Goal: Communication & Community: Answer question/provide support

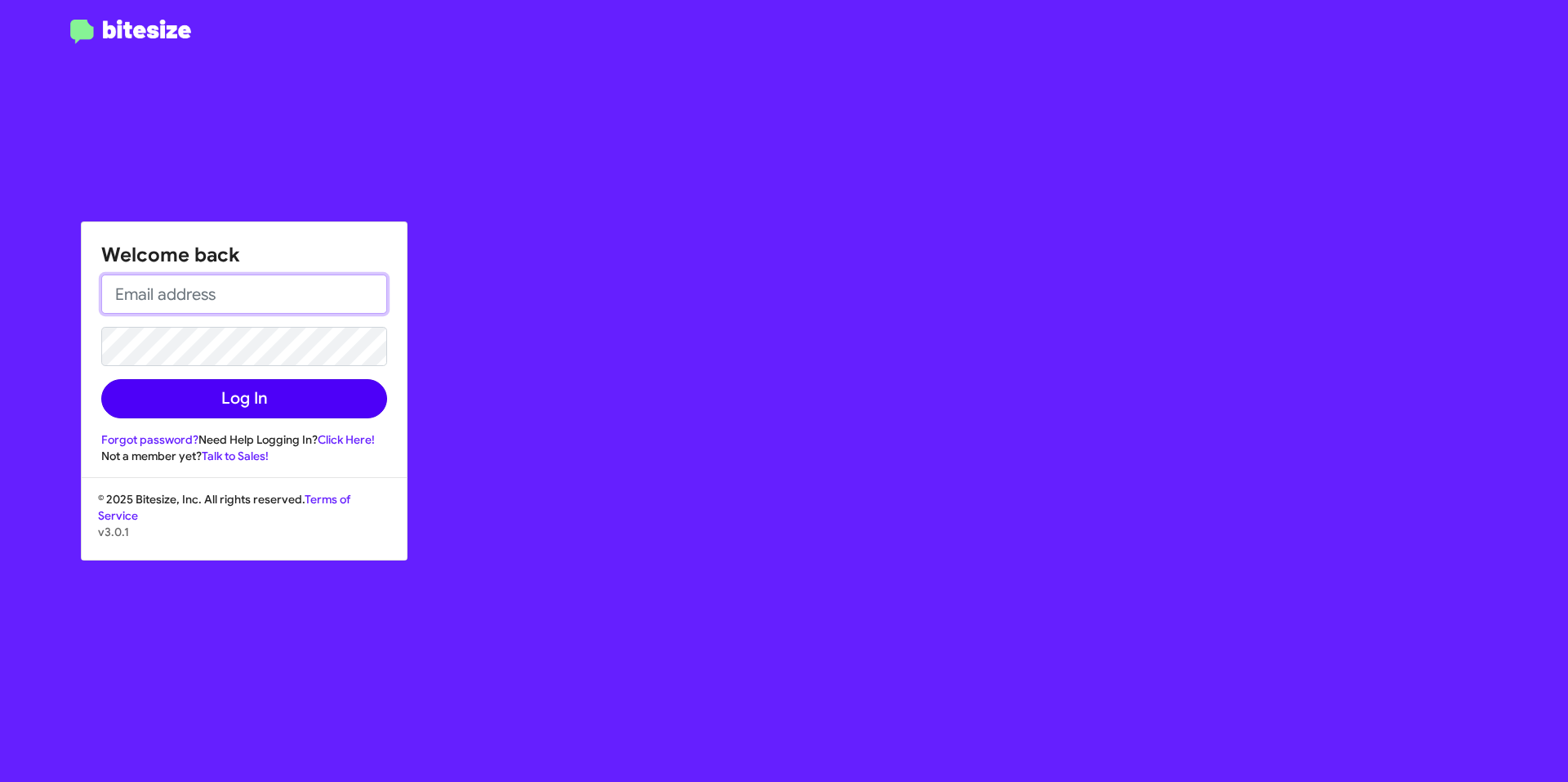
type input "apeyton@tonss.com"
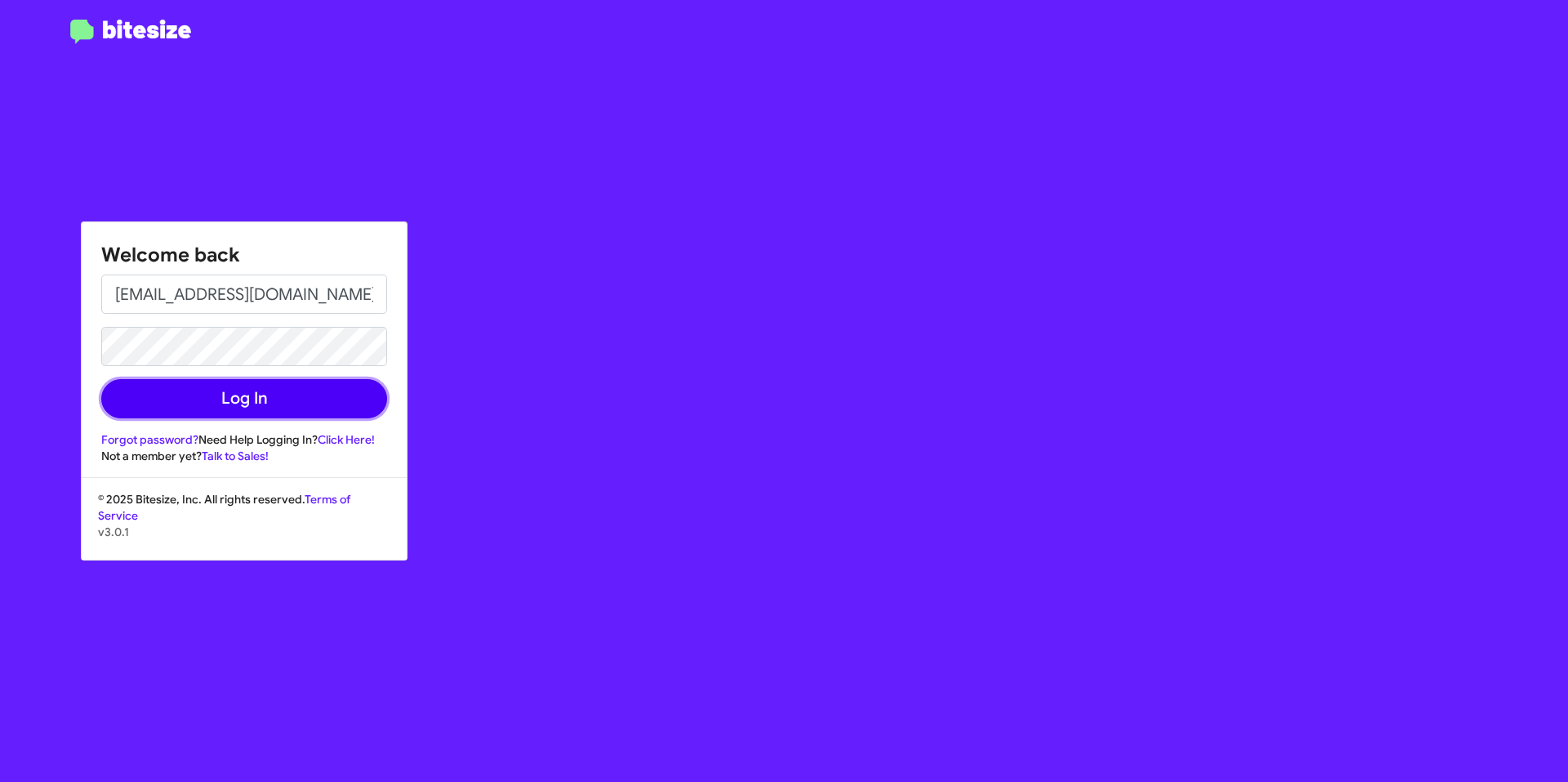
click at [327, 401] on button "Log In" at bounding box center [243, 399] width 286 height 39
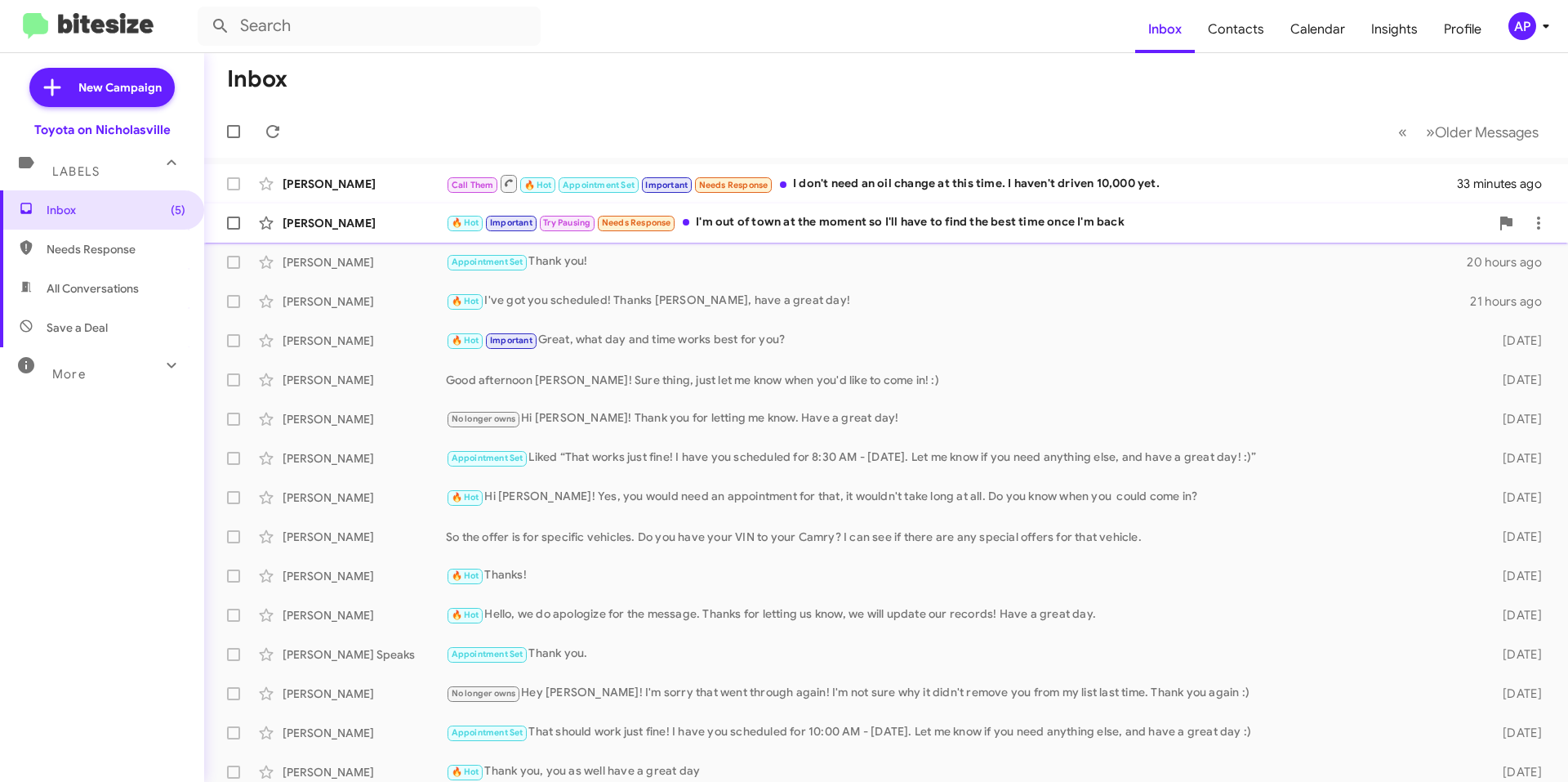
click at [960, 226] on div "🔥 Hot Important Try Pausing Needs Response I'm out of town at the moment so I'l…" at bounding box center [968, 222] width 1043 height 19
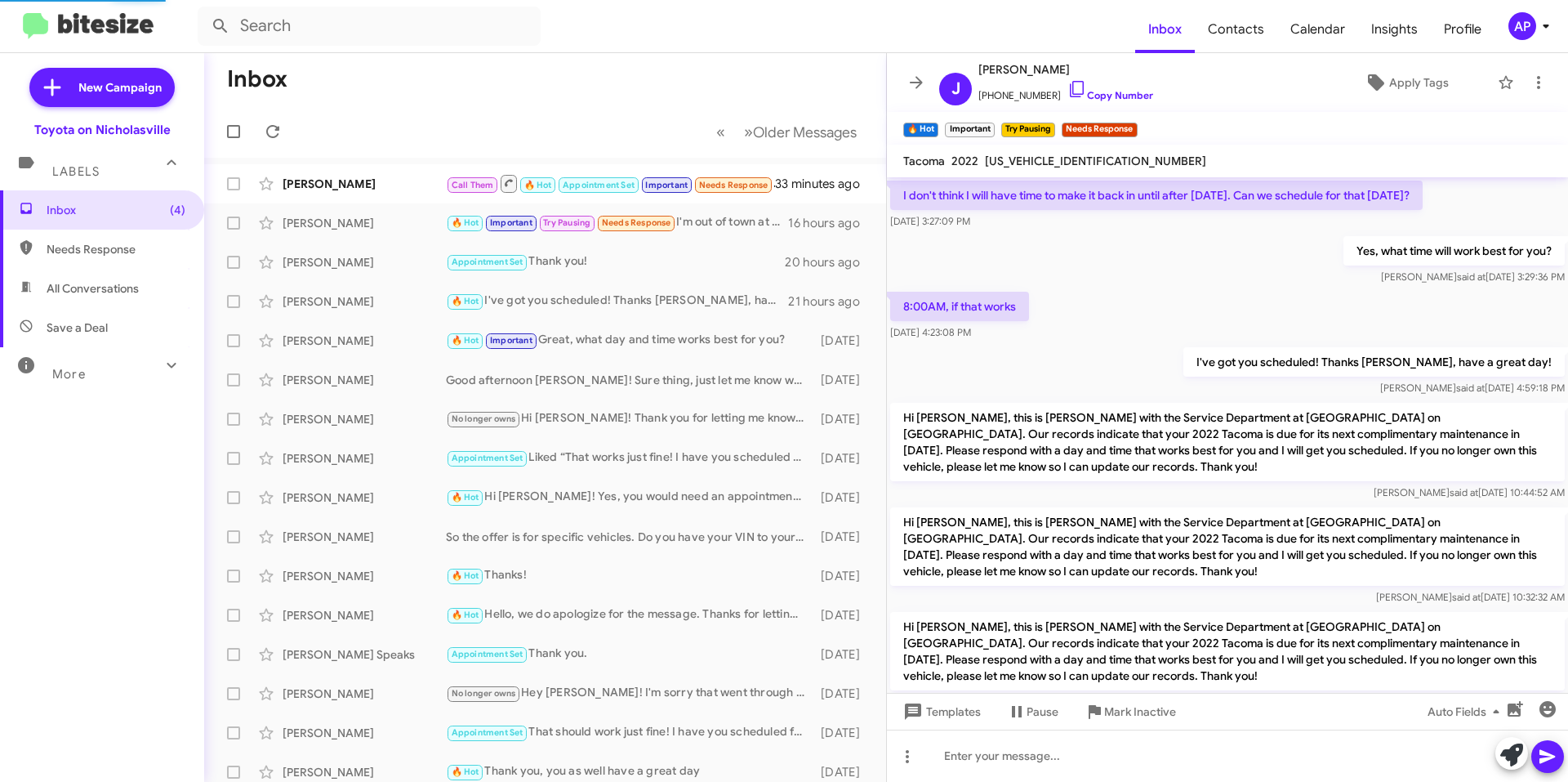
scroll to position [1102, 0]
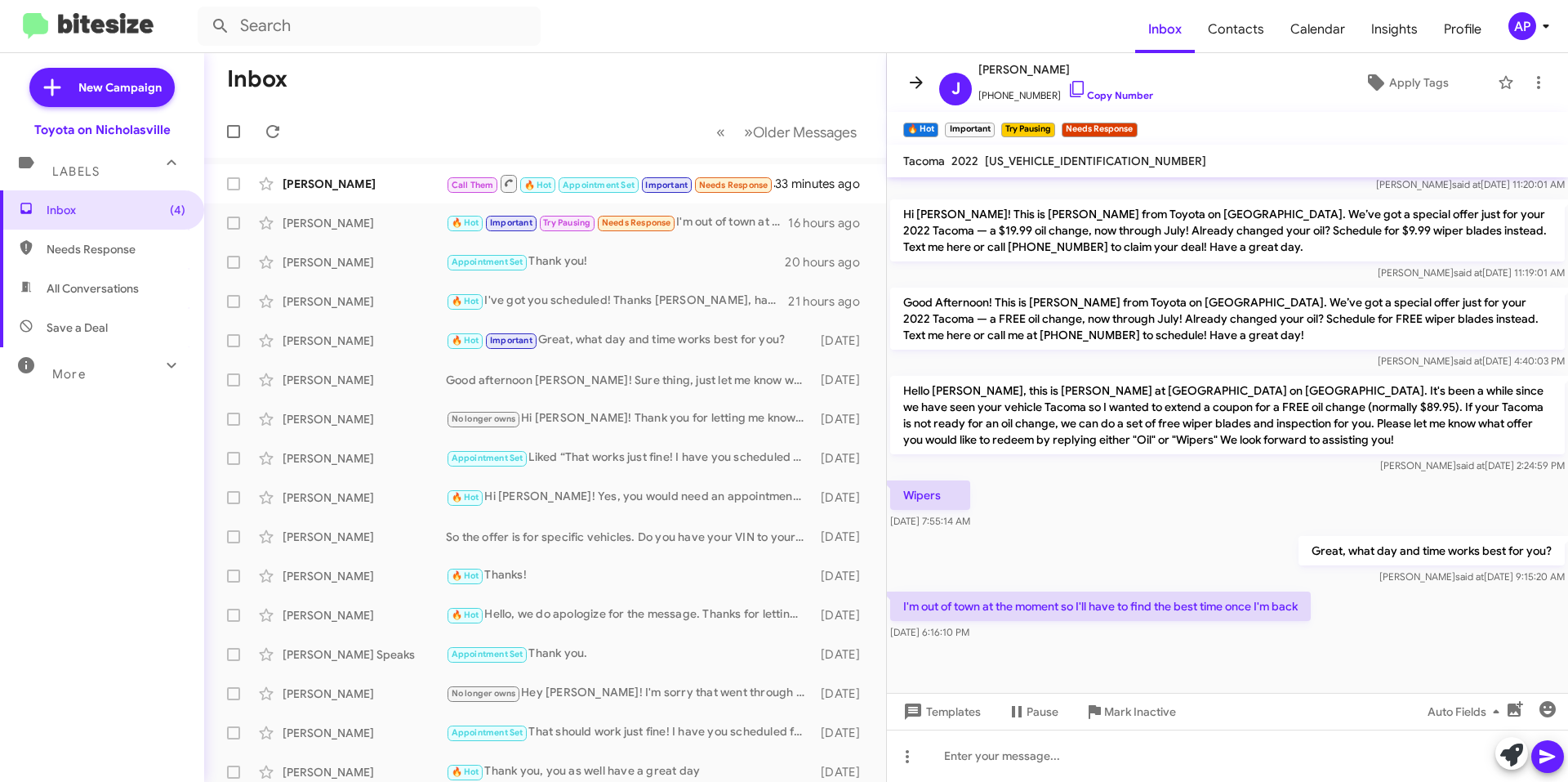
click at [902, 77] on span at bounding box center [916, 82] width 32 height 19
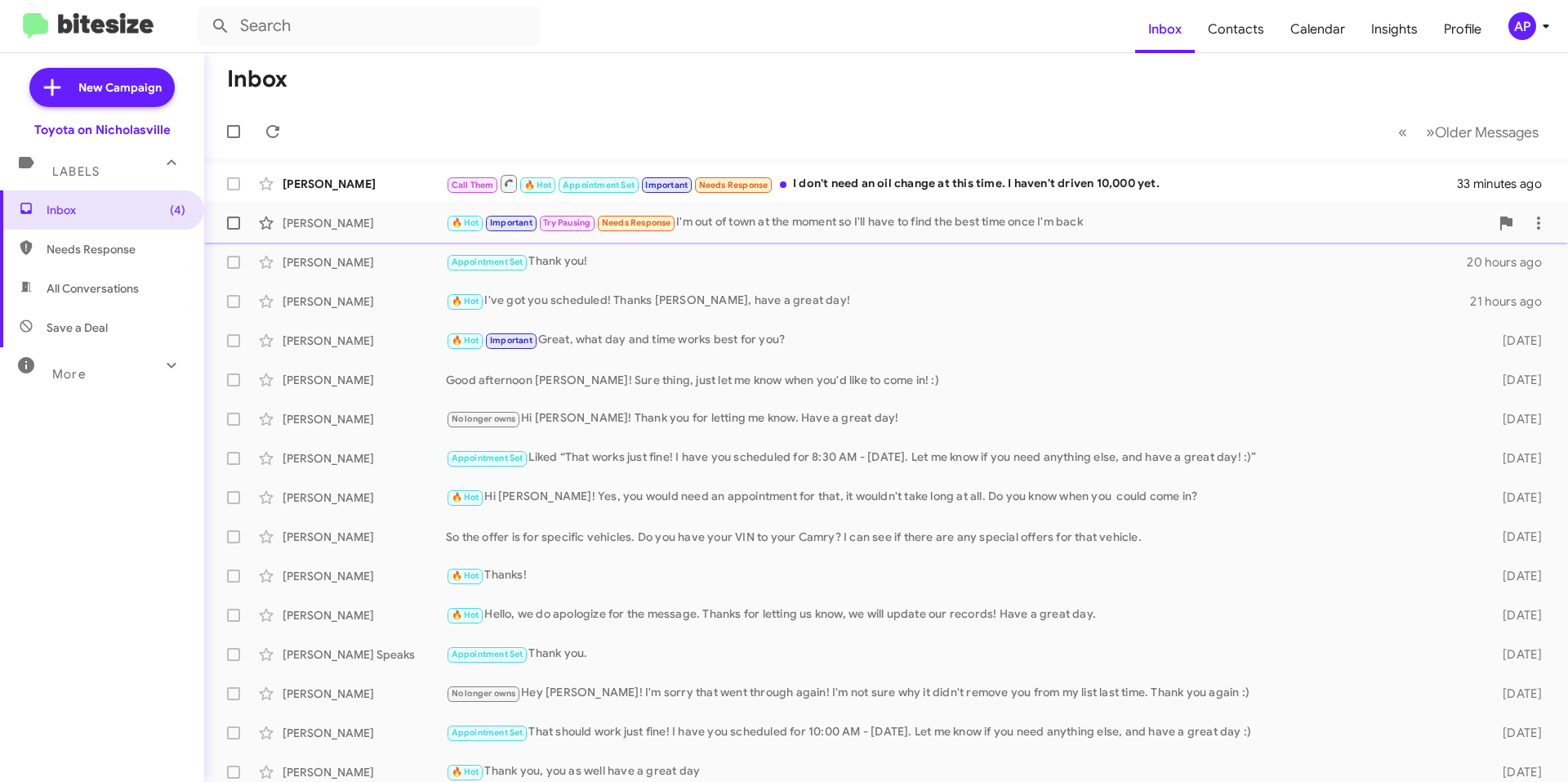
click at [228, 226] on span at bounding box center [233, 223] width 13 height 13
click at [233, 230] on input "checkbox" at bounding box center [233, 230] width 1 height 1
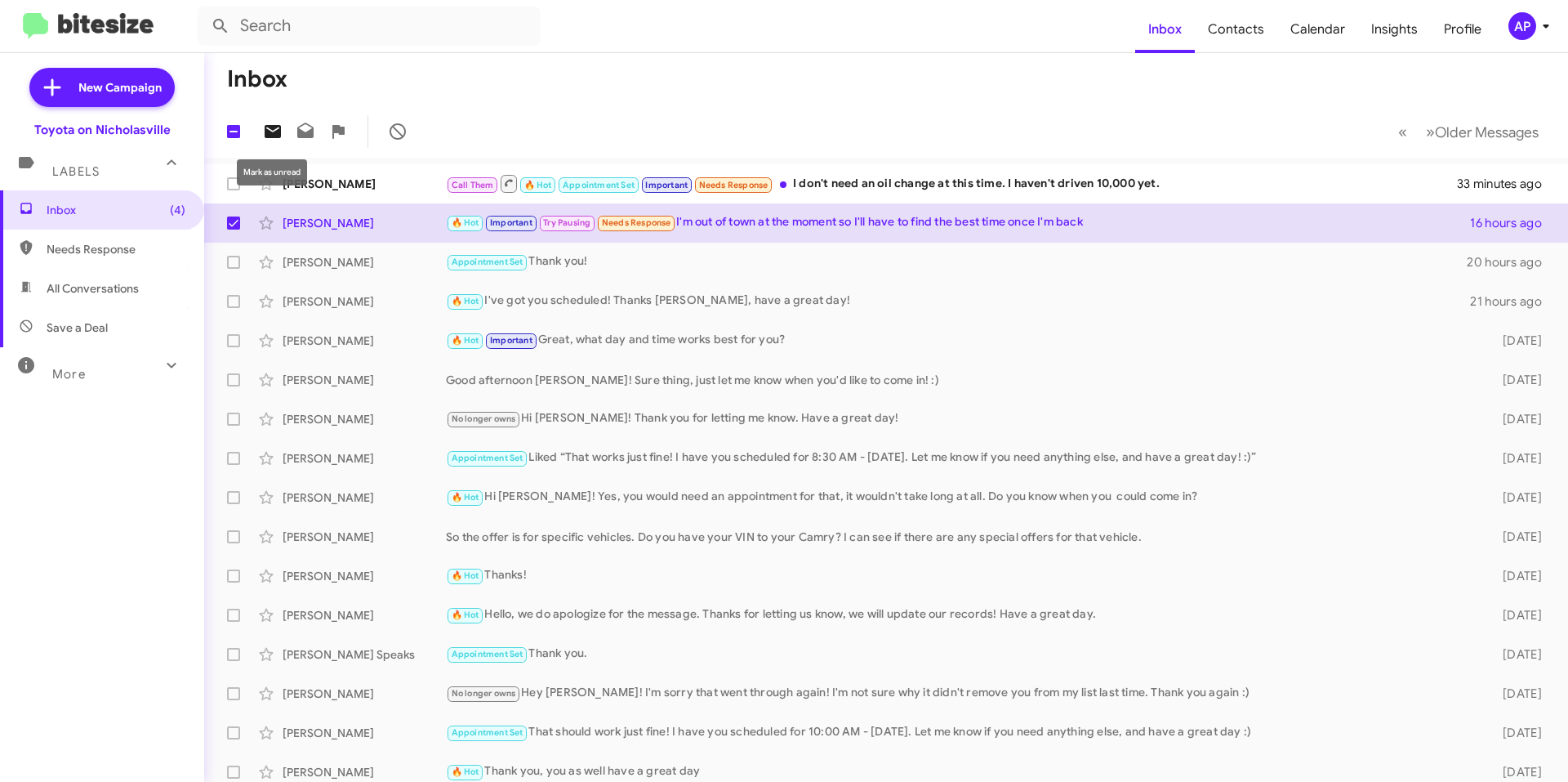
click at [271, 130] on icon at bounding box center [273, 131] width 17 height 13
click at [239, 220] on span at bounding box center [233, 223] width 13 height 13
click at [234, 230] on input "checkbox" at bounding box center [233, 230] width 1 height 1
checkbox input "false"
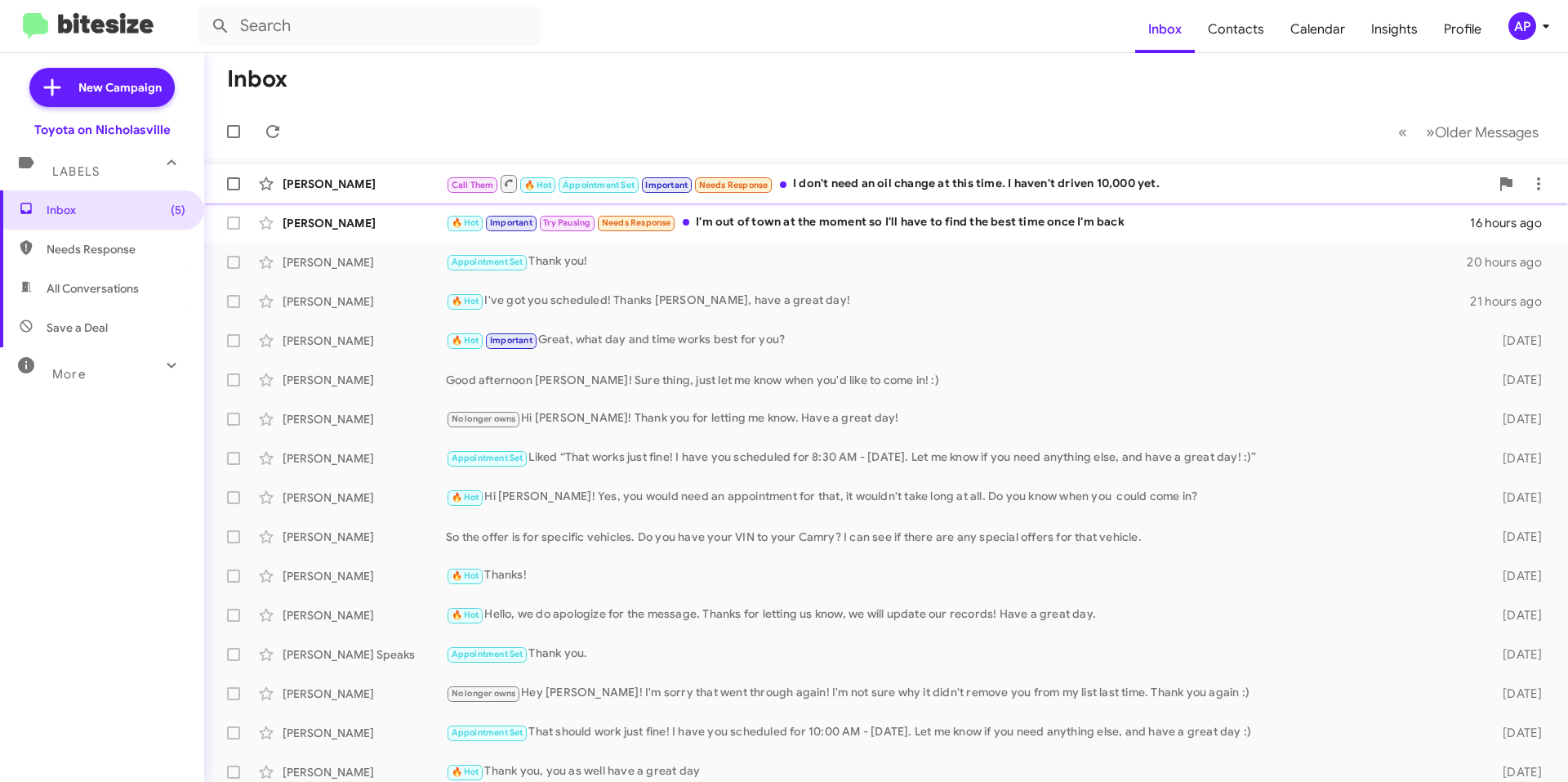
click at [887, 190] on div "Call Them 🔥 Hot Appointment Set Important Needs Response I don't need an oil ch…" at bounding box center [968, 183] width 1043 height 20
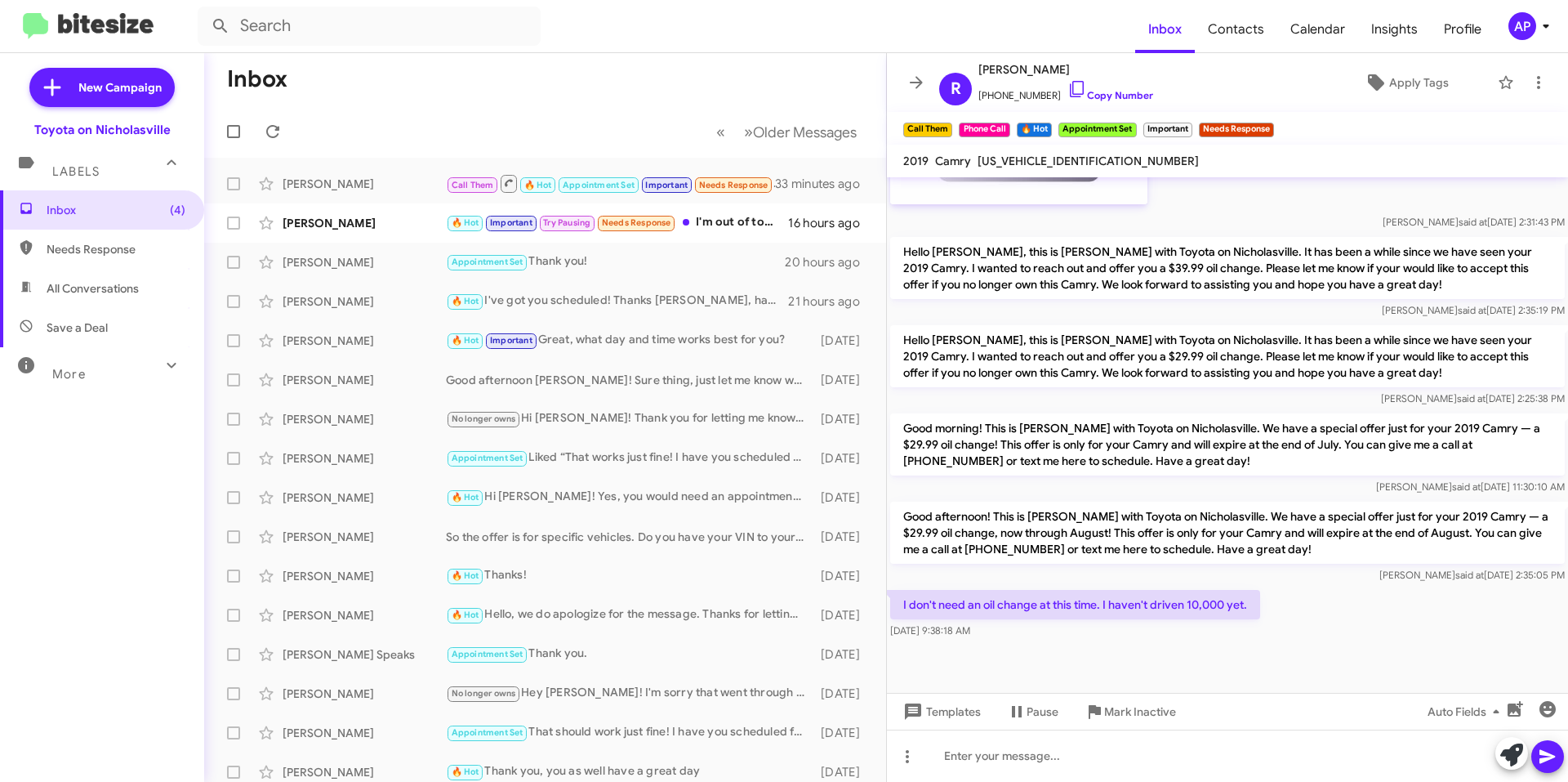
scroll to position [1119, 0]
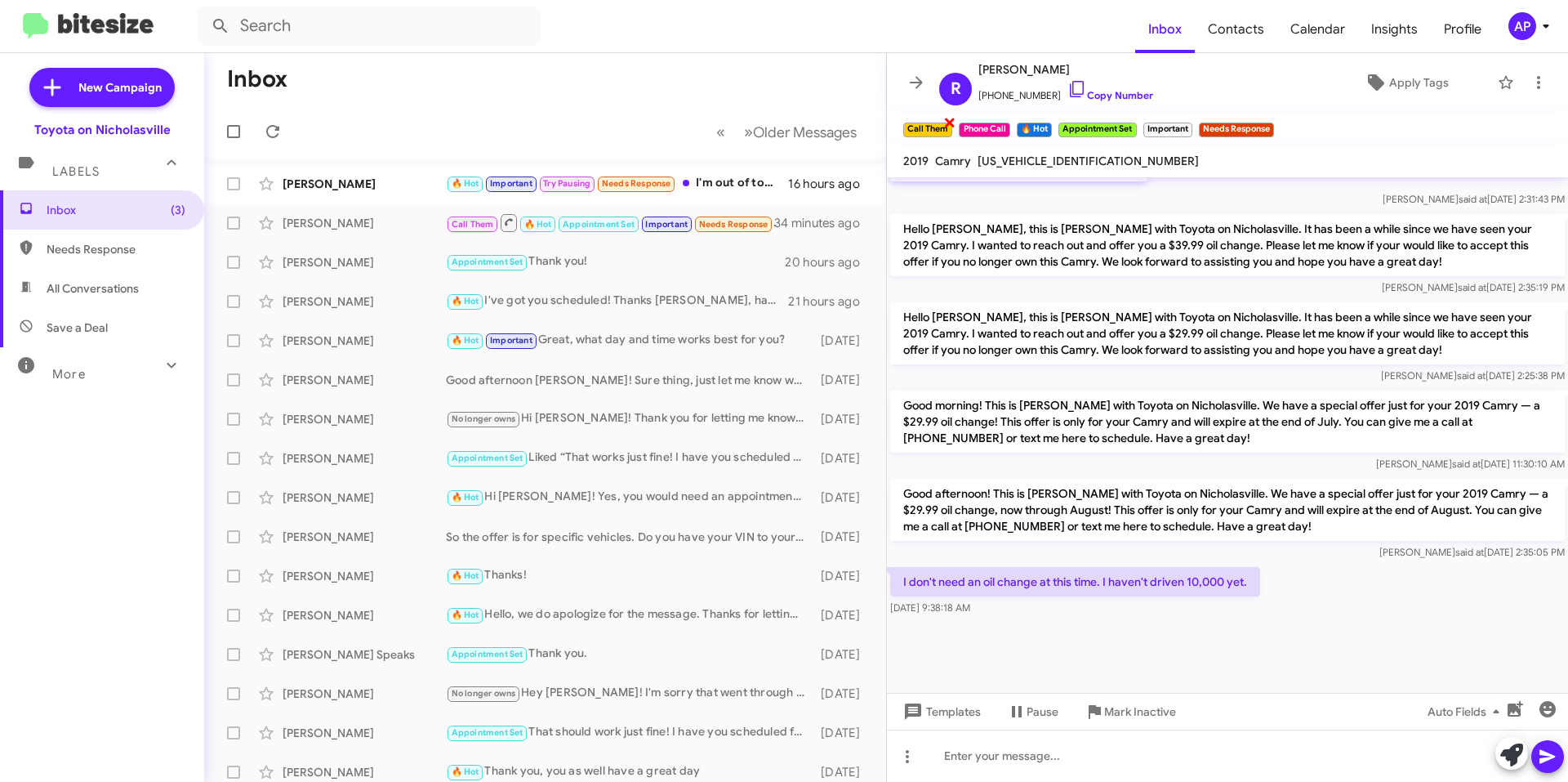
click at [949, 129] on span "×" at bounding box center [950, 121] width 13 height 19
click at [952, 123] on span "×" at bounding box center [952, 121] width 13 height 19
click at [1080, 120] on span "×" at bounding box center [1077, 121] width 13 height 19
click at [1107, 119] on span "×" at bounding box center [1103, 121] width 13 height 19
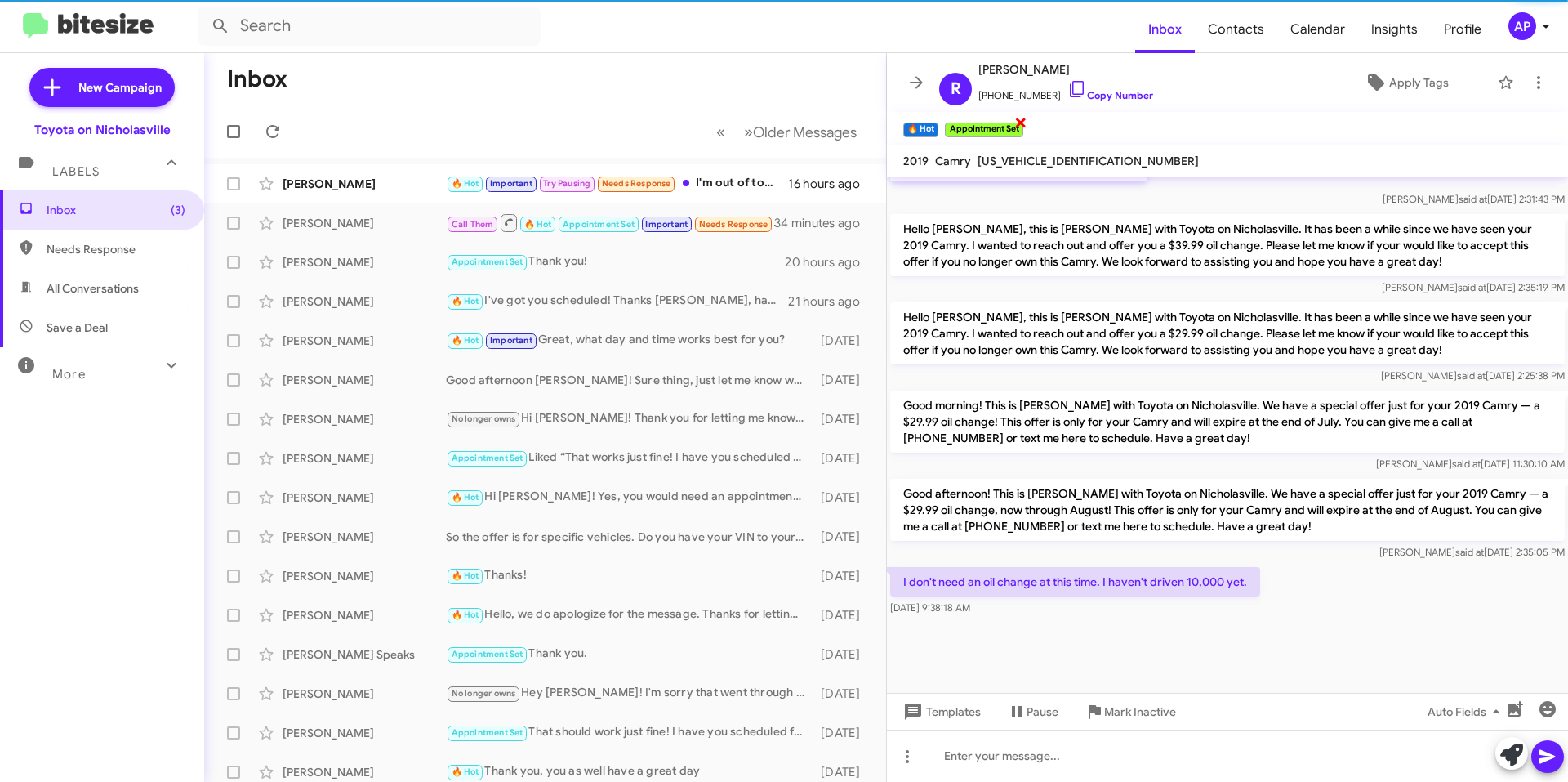
click at [1022, 125] on span "×" at bounding box center [1021, 121] width 13 height 19
click at [937, 122] on span "×" at bounding box center [936, 121] width 13 height 19
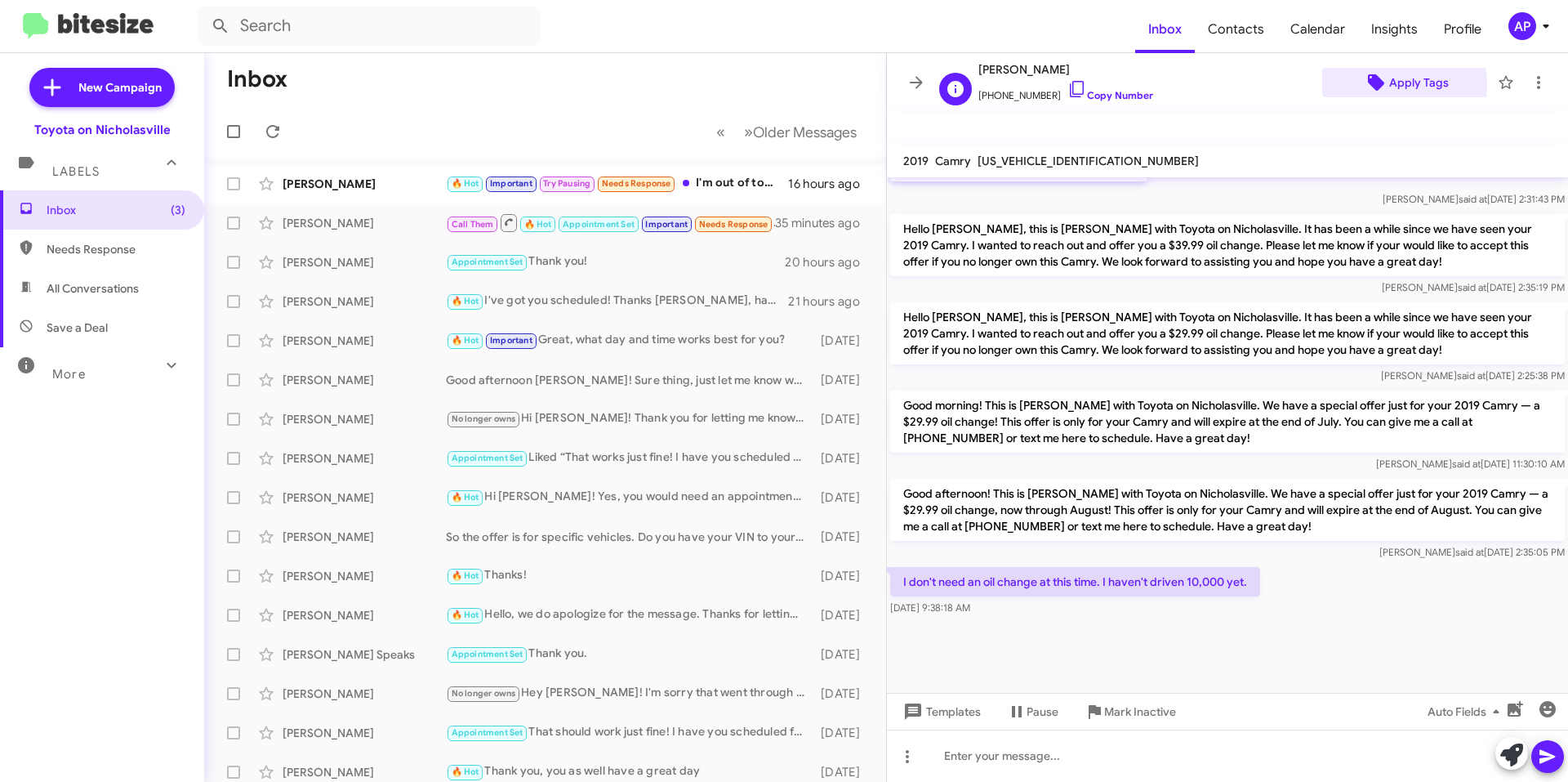
click at [1378, 85] on span "Apply Tags" at bounding box center [1406, 82] width 142 height 30
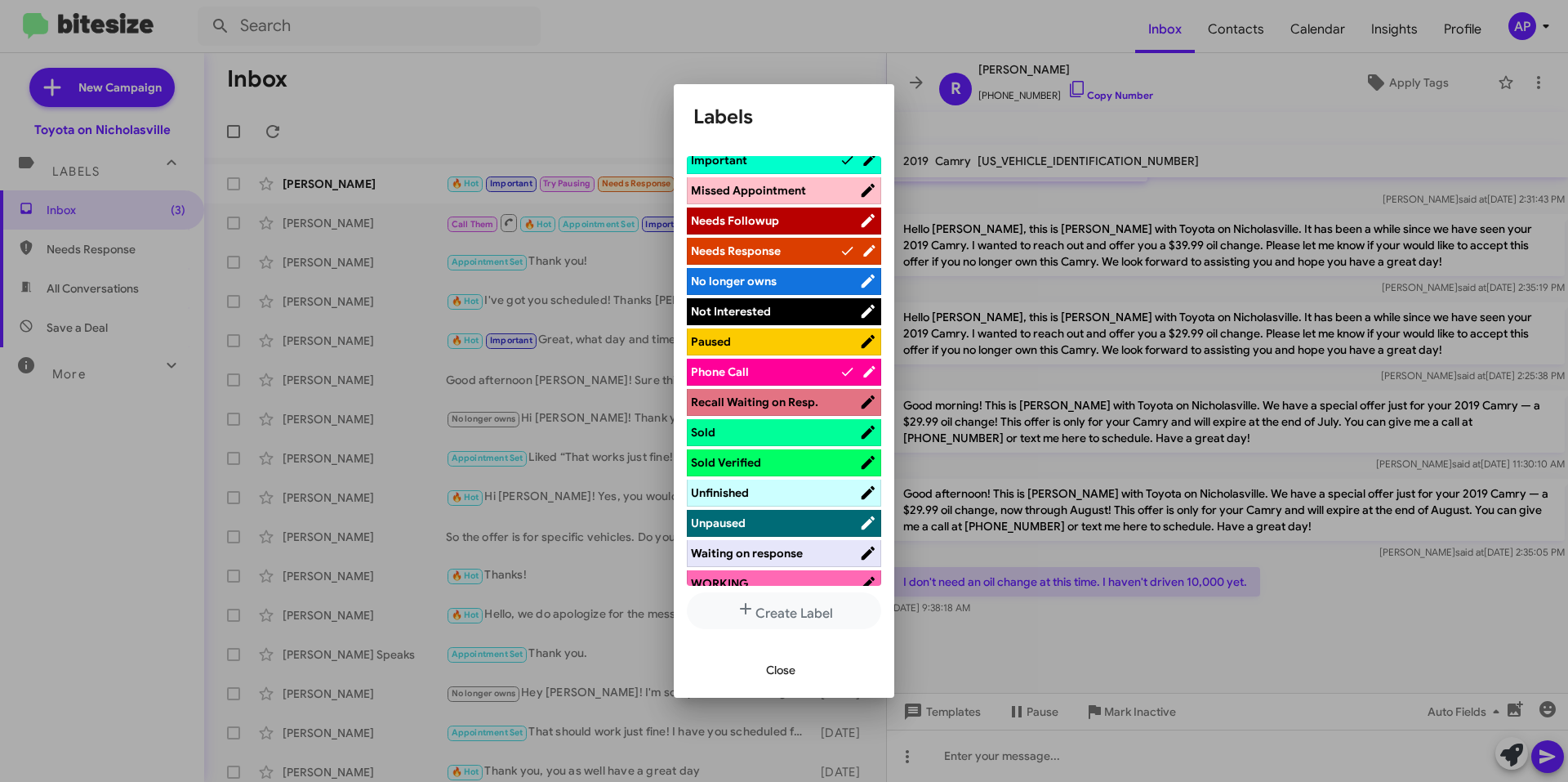
scroll to position [245, 0]
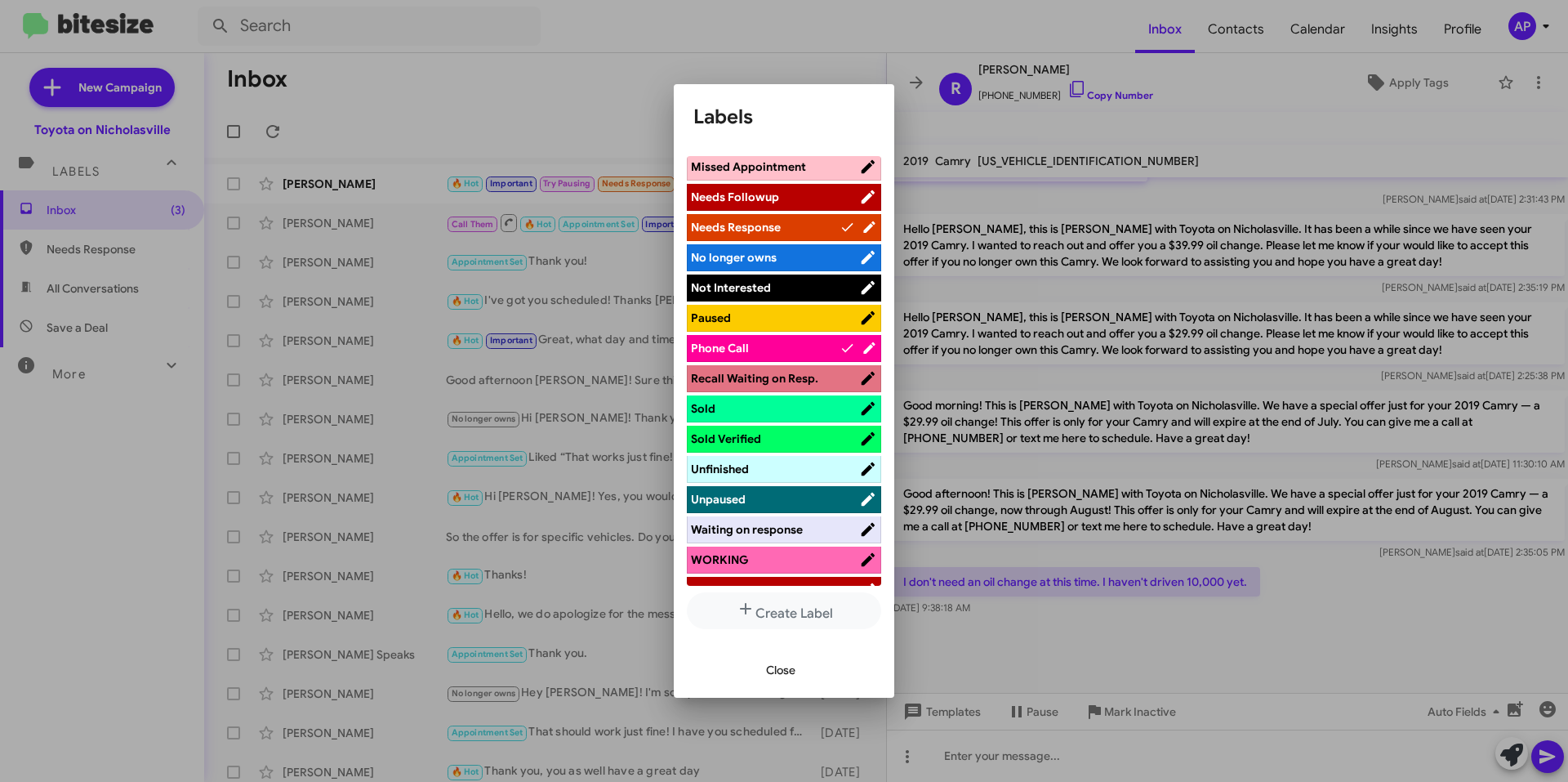
click at [777, 289] on span "Not Interested" at bounding box center [775, 288] width 168 height 17
click at [804, 680] on button "Close" at bounding box center [781, 670] width 56 height 30
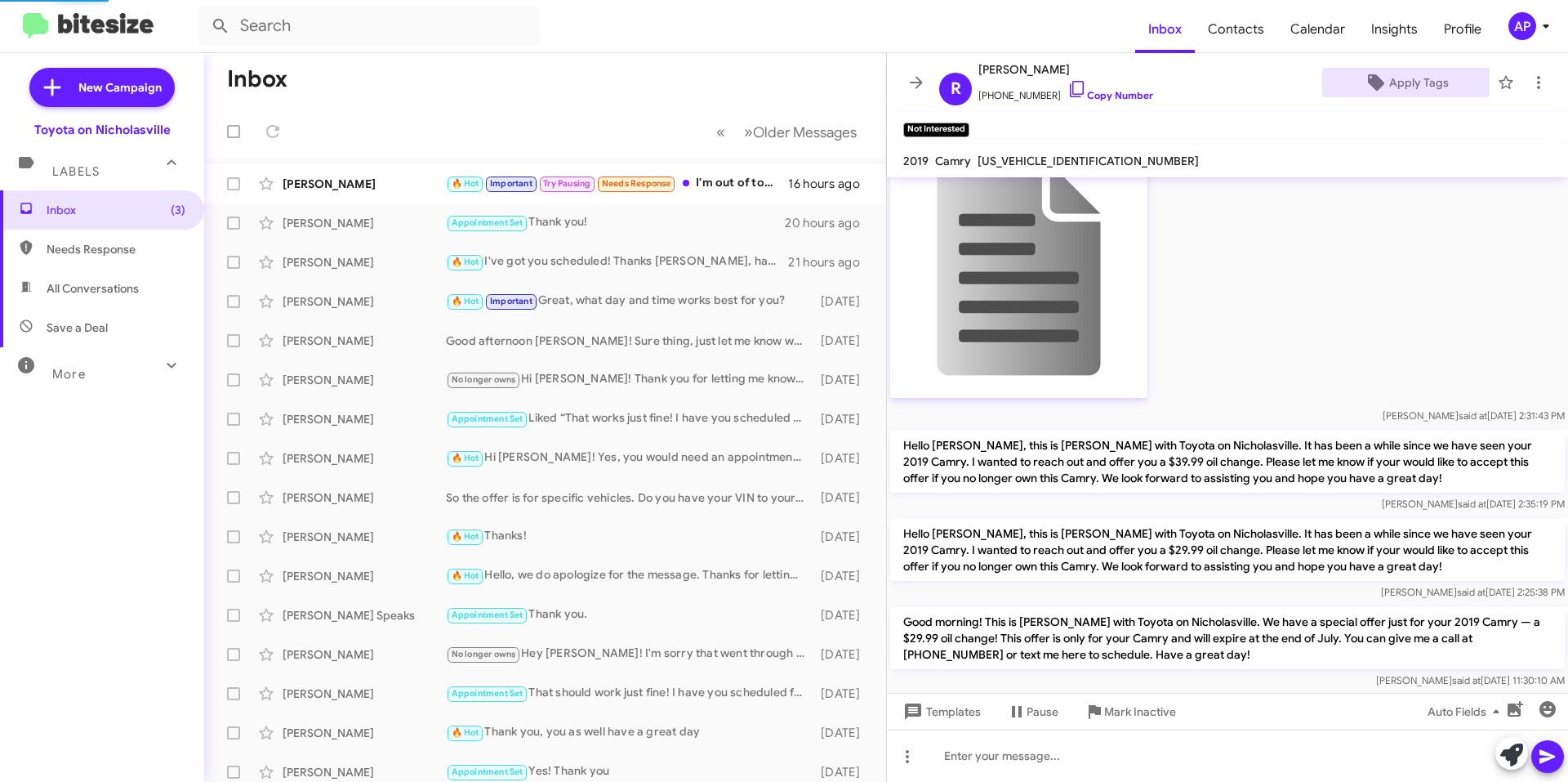
scroll to position [1119, 0]
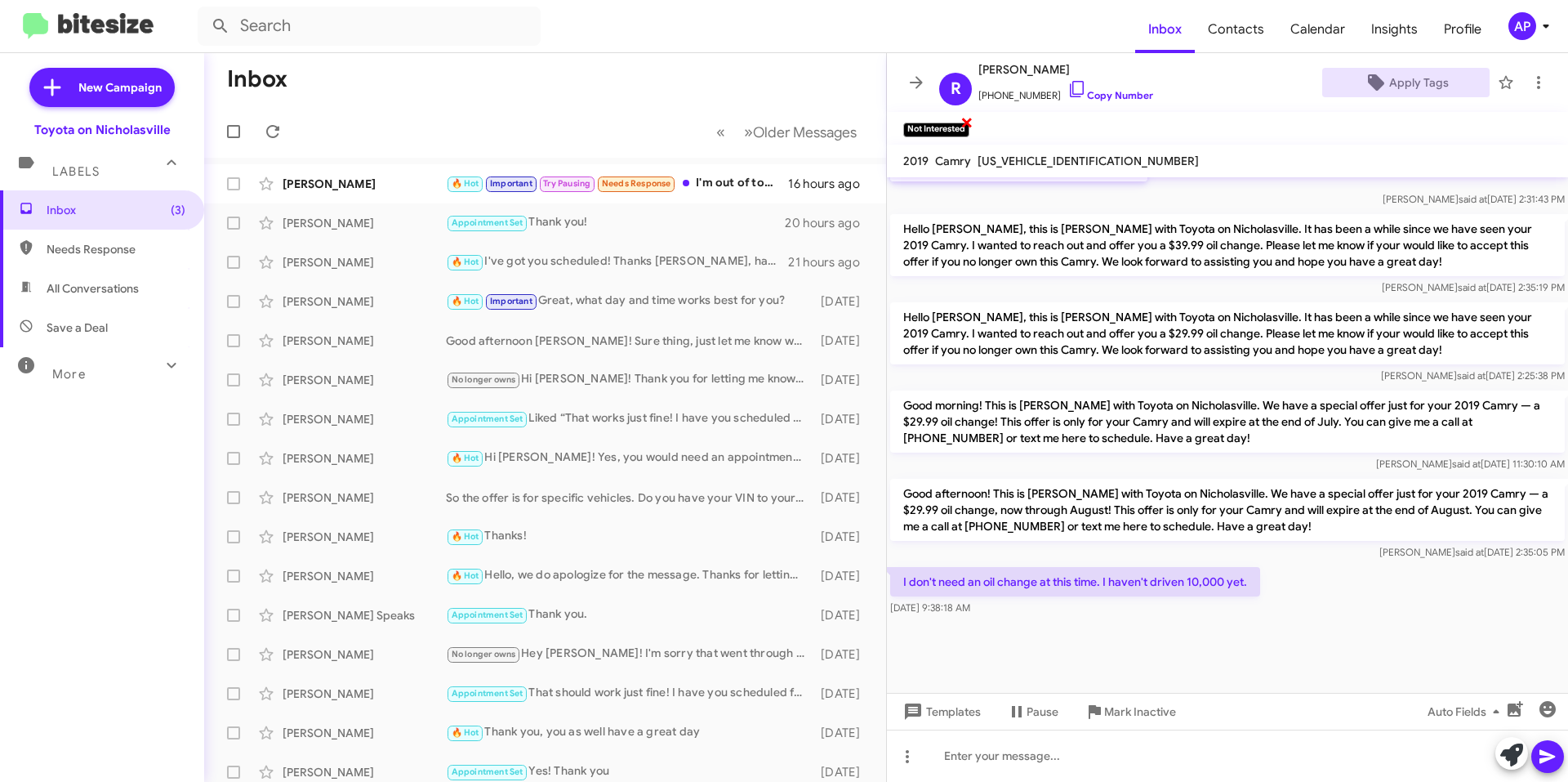
click at [969, 119] on span "×" at bounding box center [967, 121] width 13 height 19
click at [1428, 82] on span "Apply Tags" at bounding box center [1419, 82] width 59 height 30
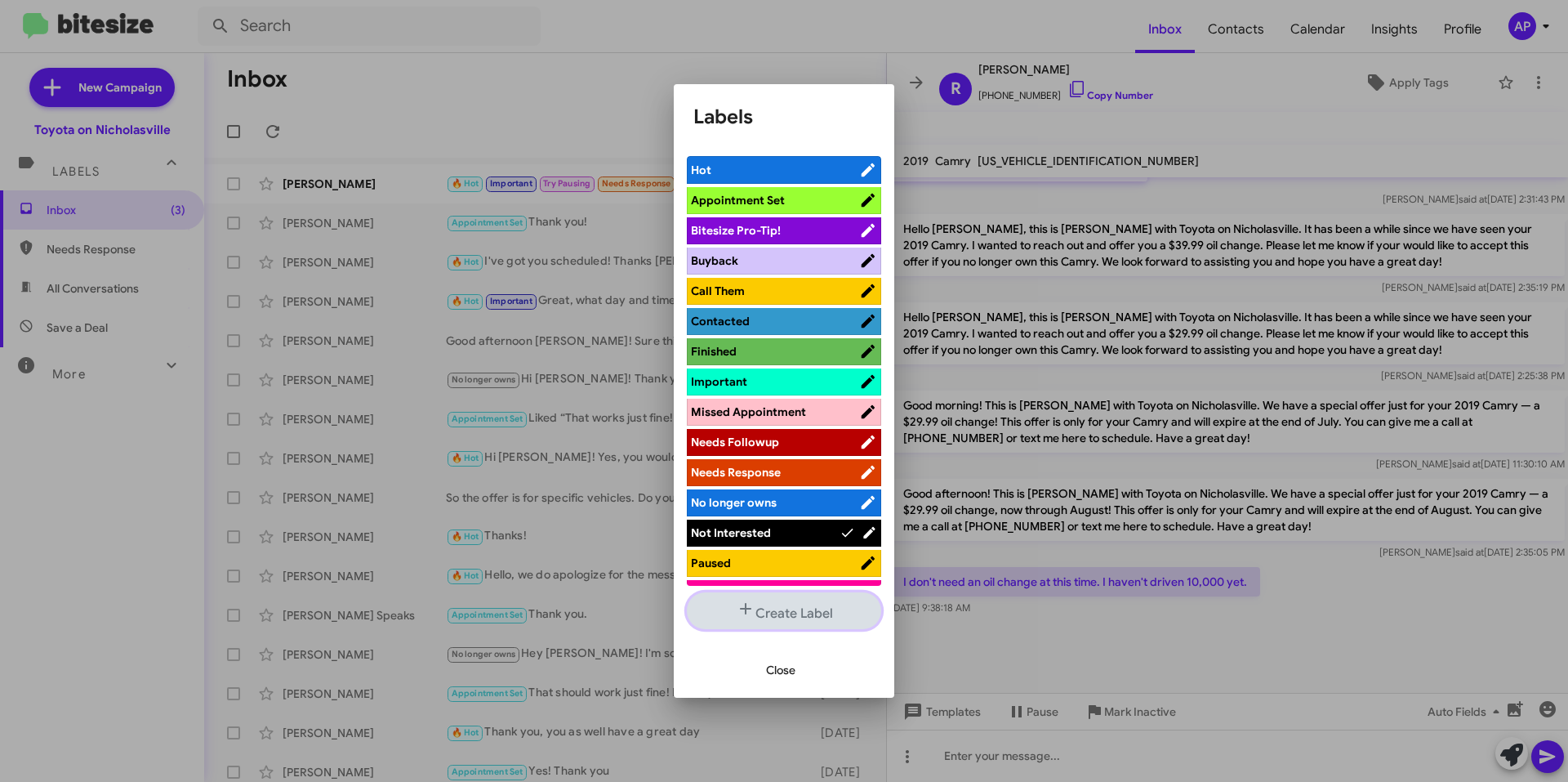
click at [799, 605] on button "Create Label" at bounding box center [784, 611] width 194 height 37
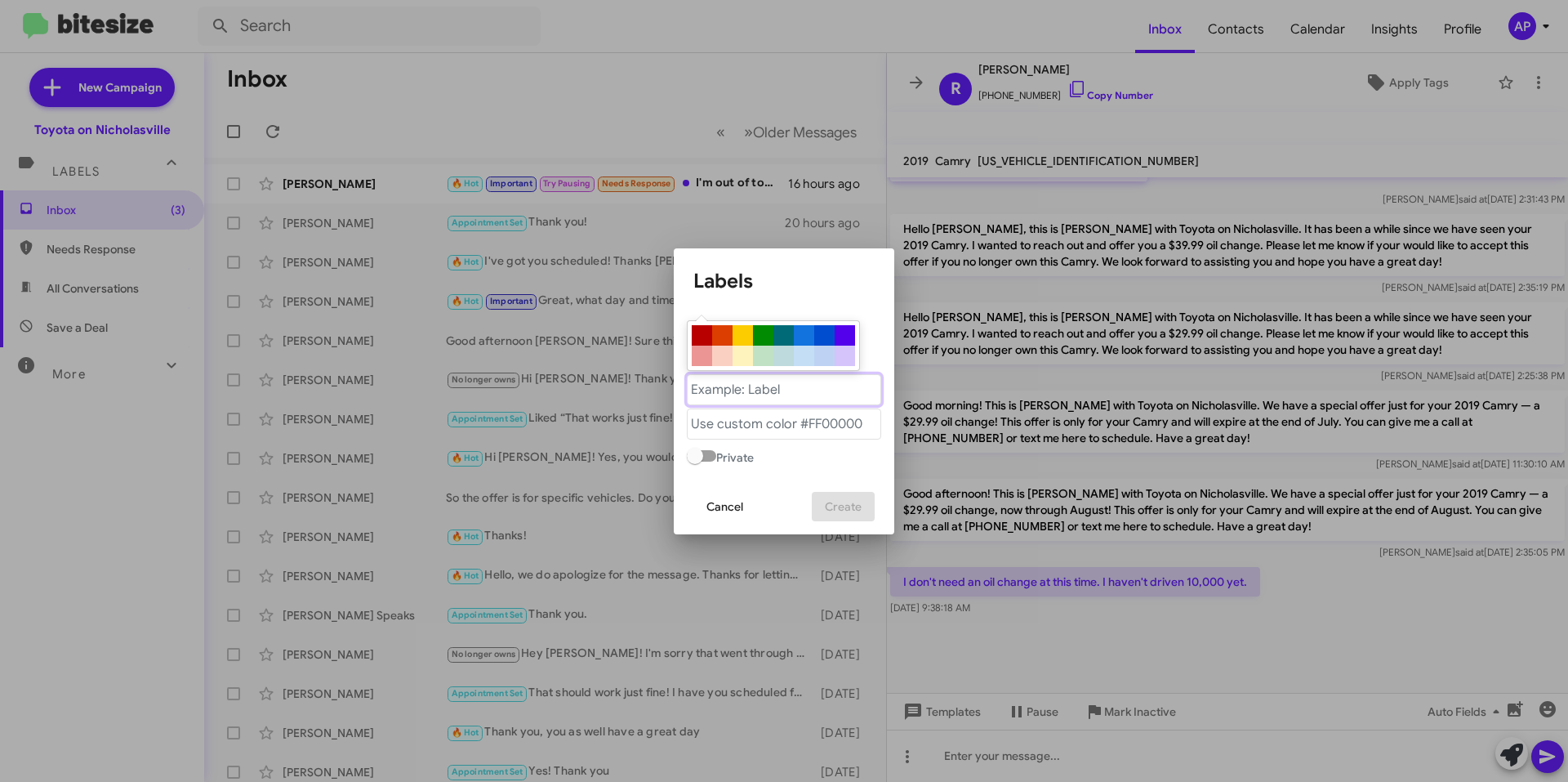
click at [770, 398] on "text" at bounding box center [784, 390] width 194 height 31
type "Not int. at this time."
click at [792, 419] on "text" at bounding box center [784, 424] width 194 height 31
paste "#808080."
type "#808080"
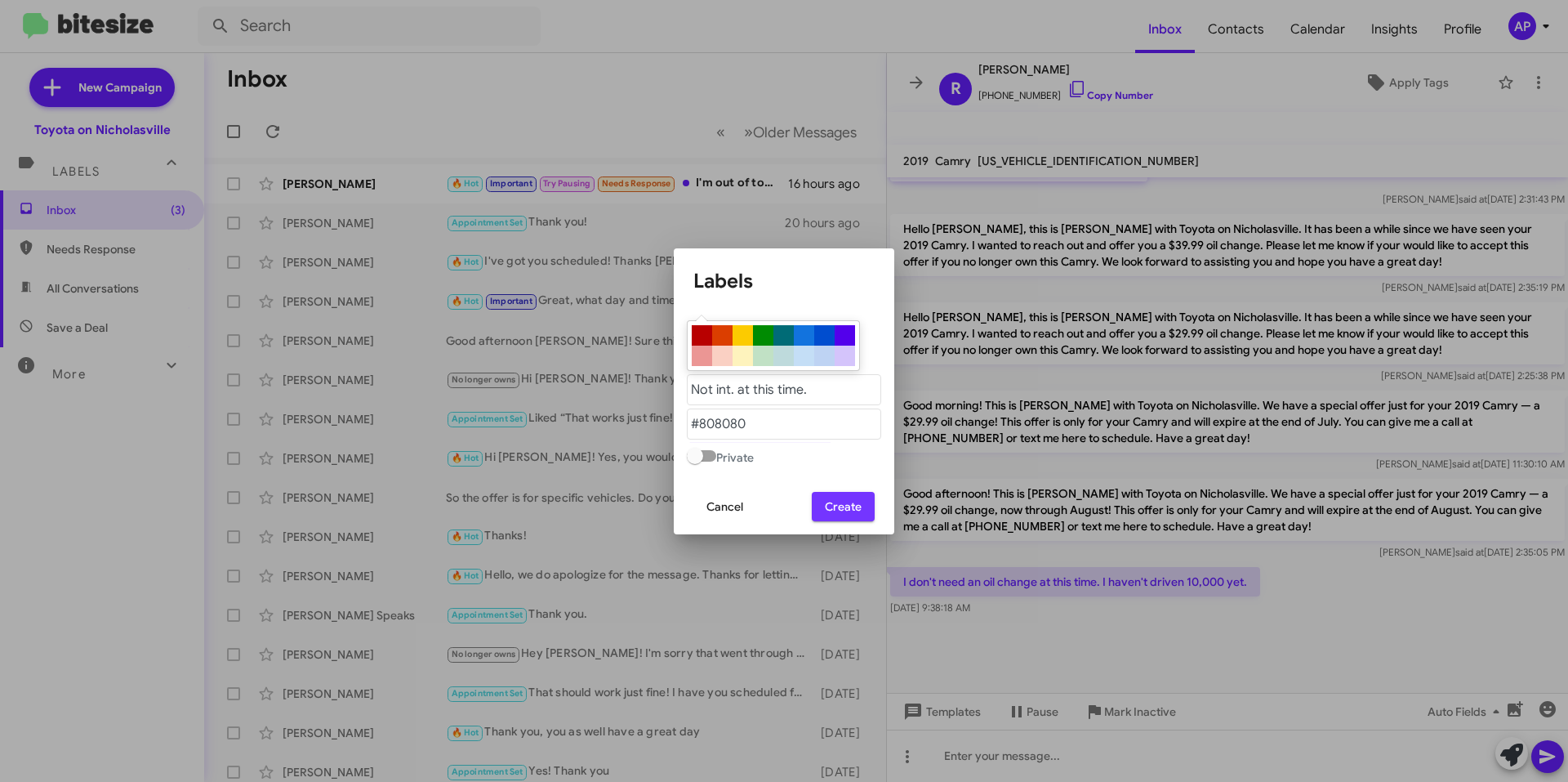
click at [845, 507] on span "Create" at bounding box center [844, 507] width 37 height 30
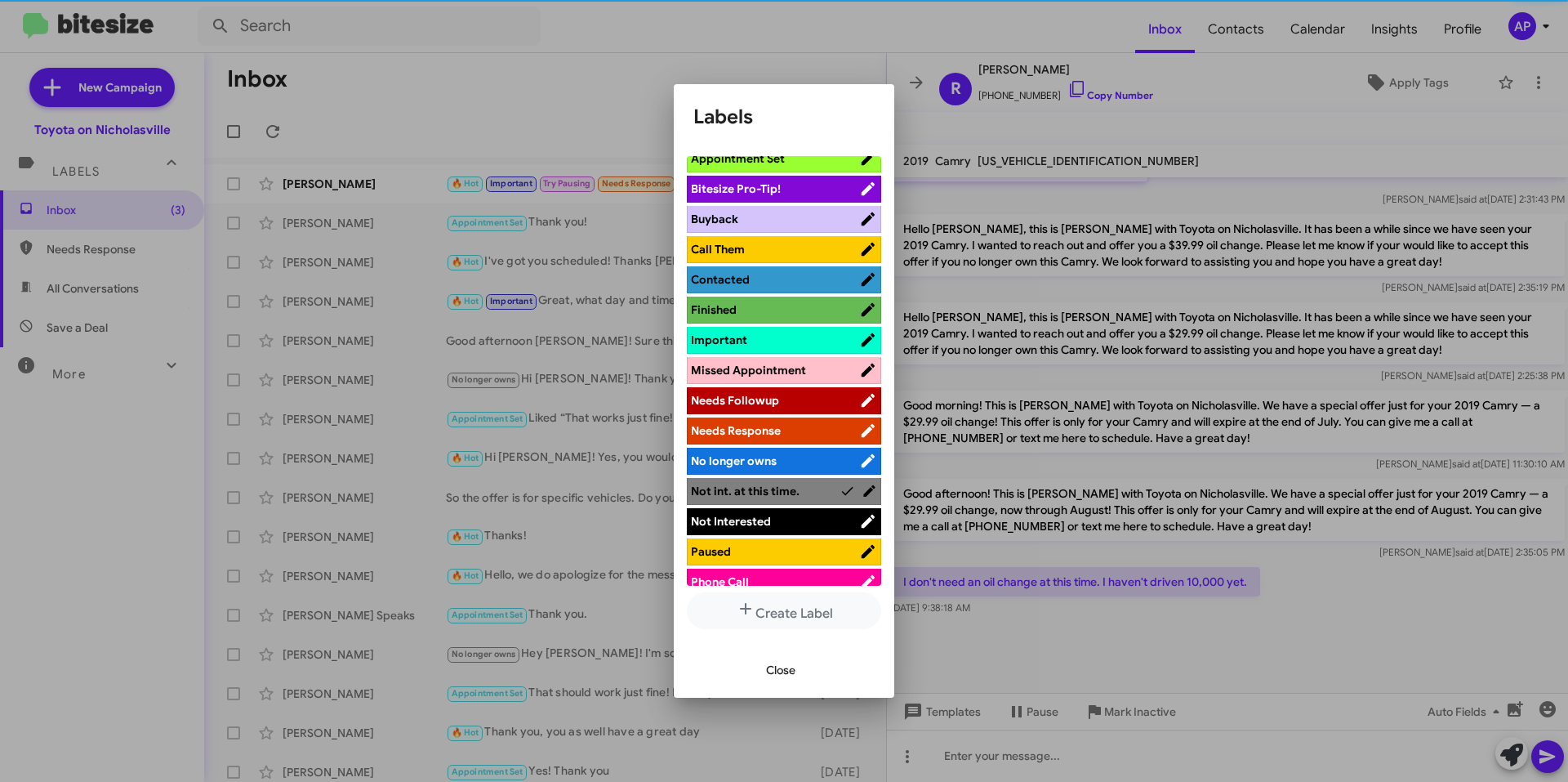
scroll to position [81, 0]
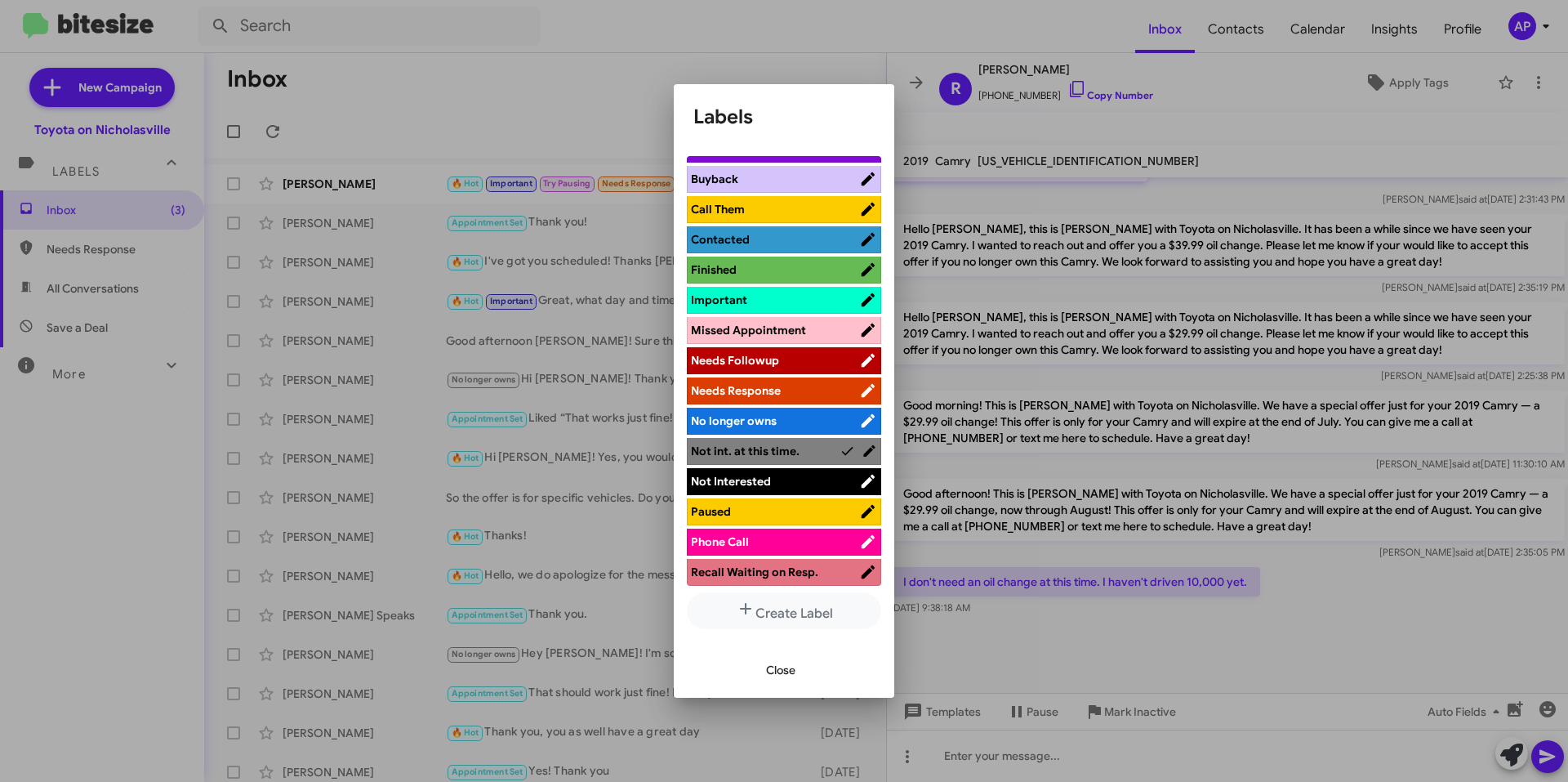
click at [774, 447] on span "Not int. at this time." at bounding box center [745, 451] width 108 height 15
click at [802, 453] on span "Not int. at this time." at bounding box center [775, 452] width 168 height 17
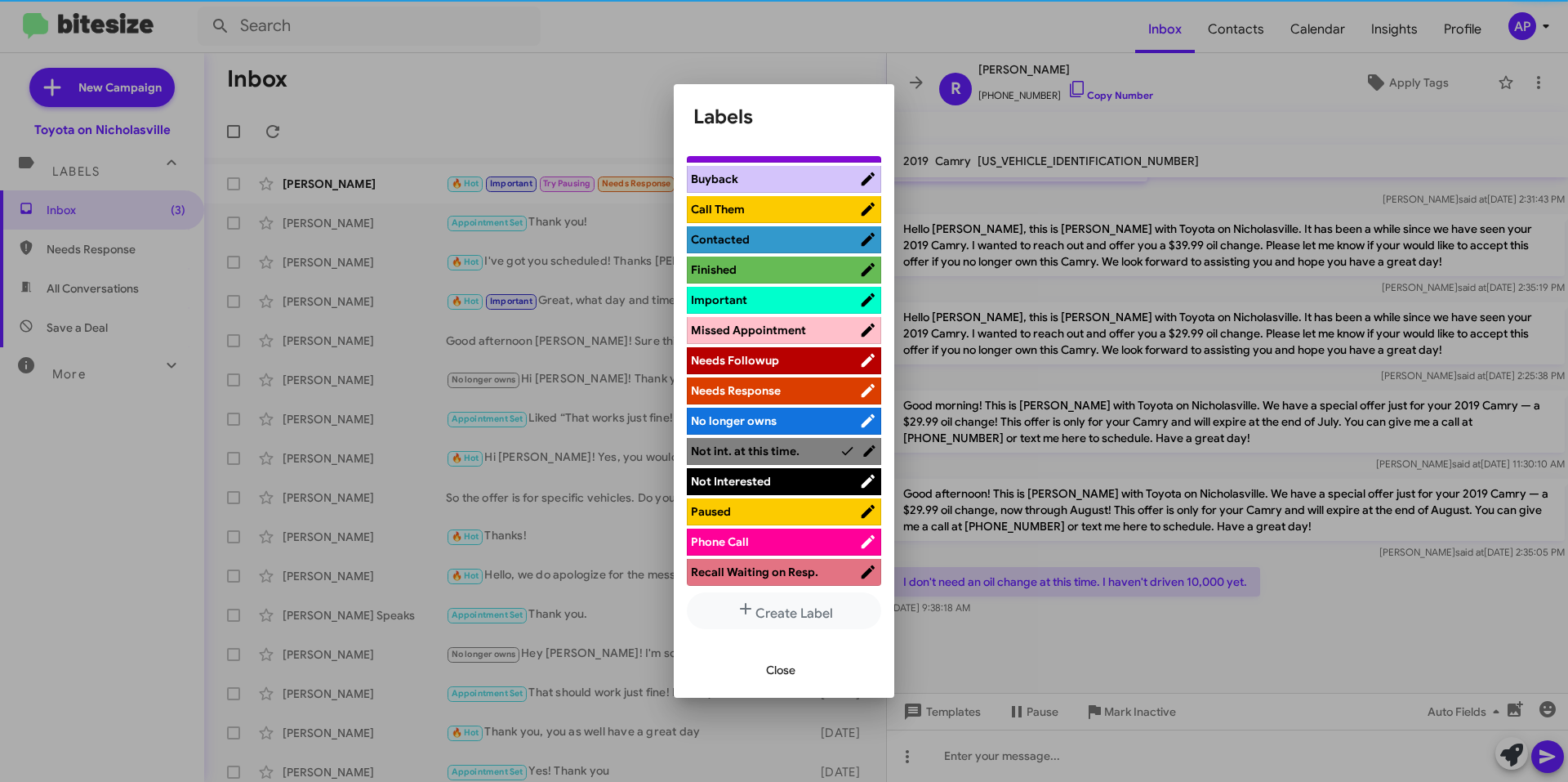
click at [771, 670] on span "Close" at bounding box center [781, 670] width 30 height 30
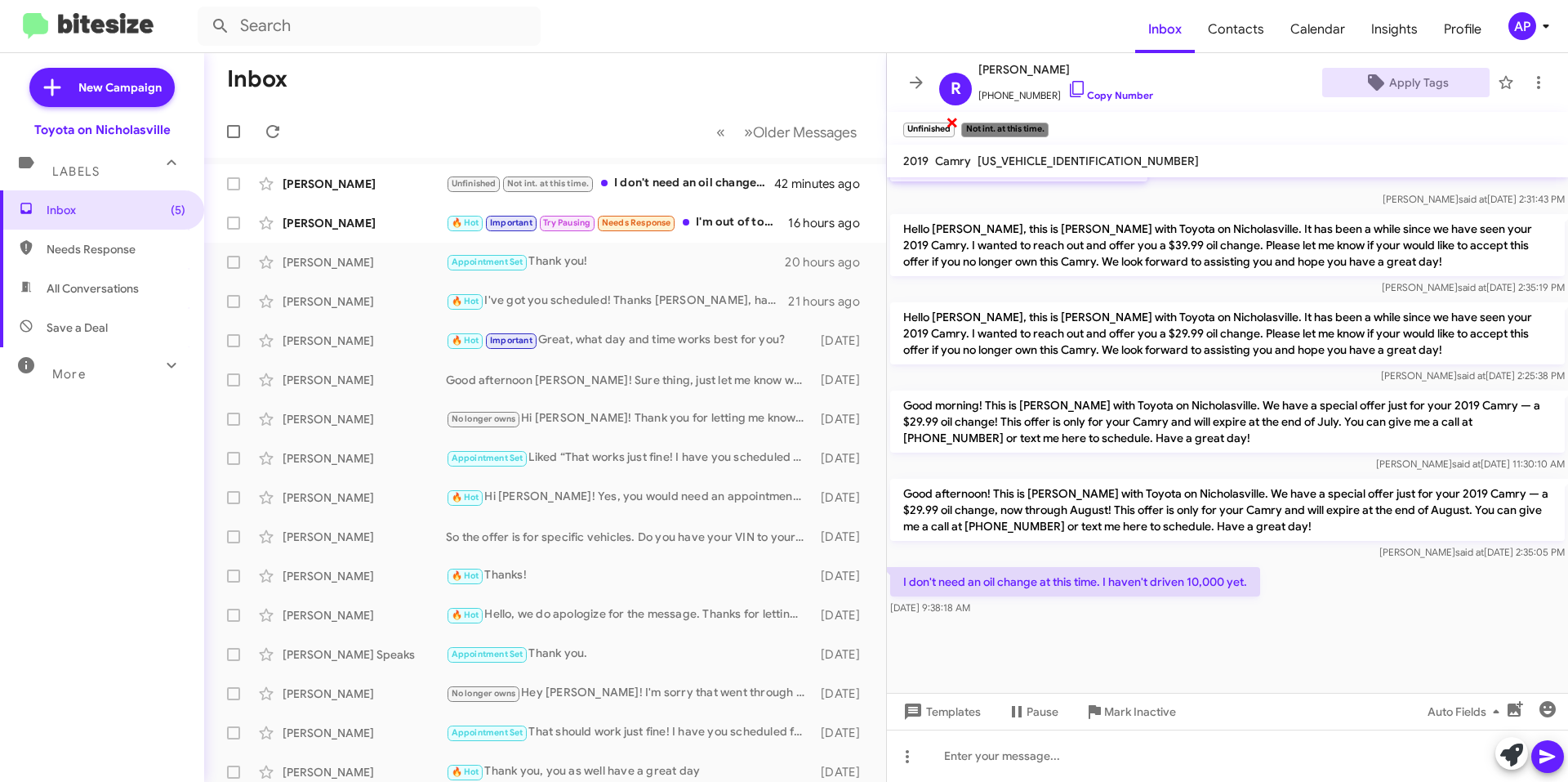
click at [952, 118] on span "×" at bounding box center [952, 121] width 13 height 19
click at [911, 73] on icon at bounding box center [916, 82] width 19 height 19
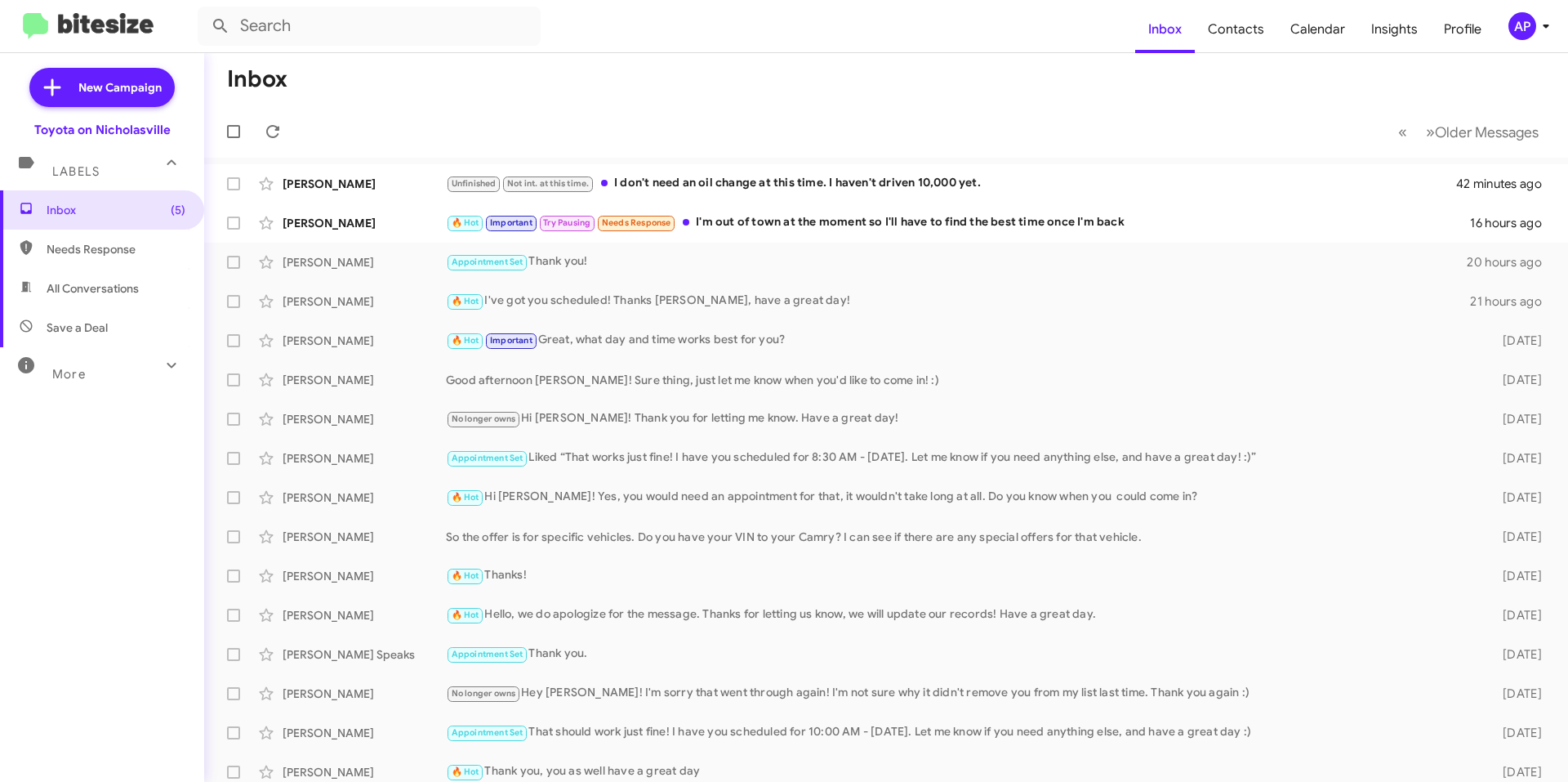
click at [91, 260] on span "Needs Response" at bounding box center [102, 249] width 204 height 39
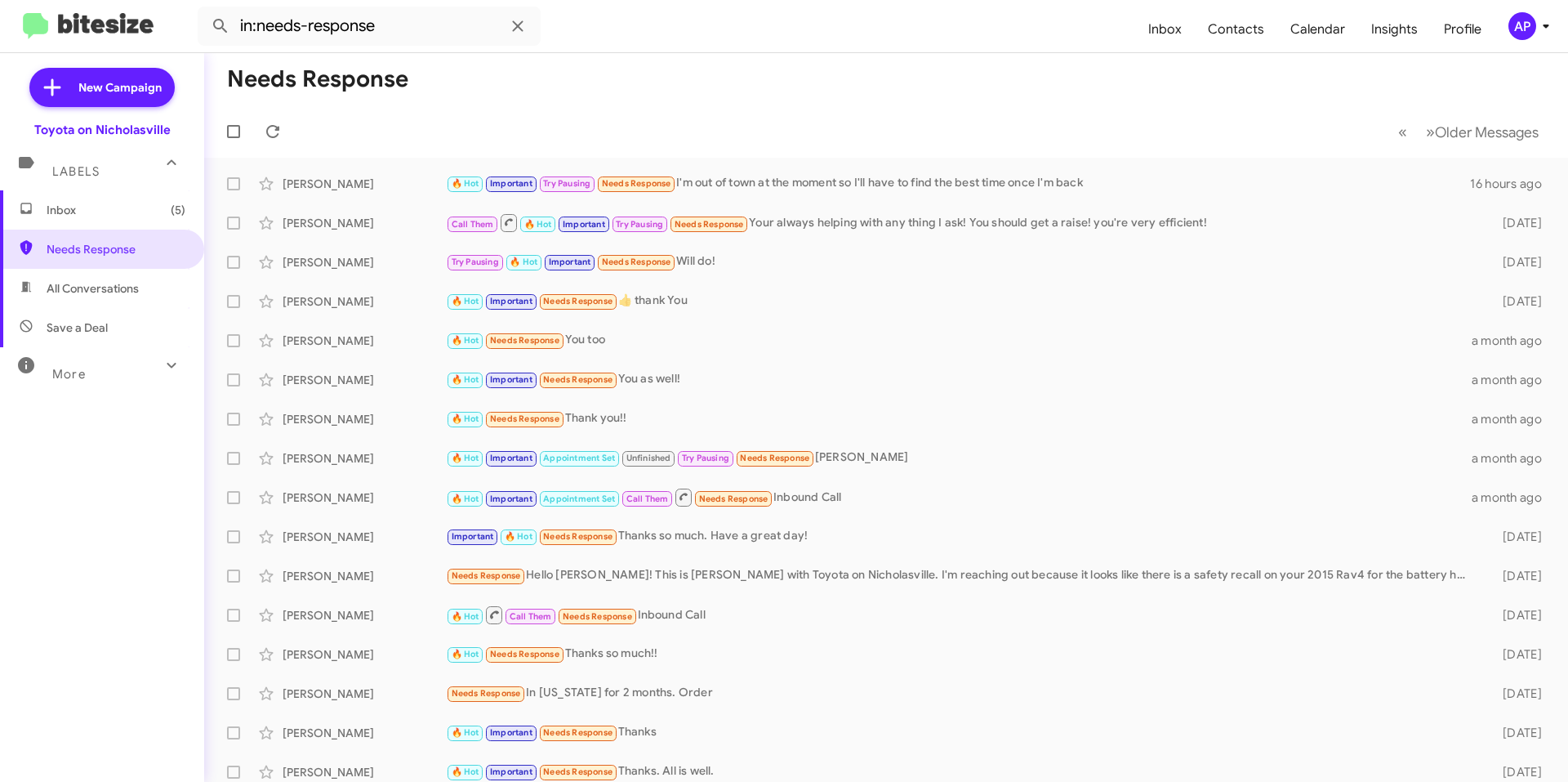
click at [132, 282] on span "All Conversations" at bounding box center [93, 289] width 93 height 17
type input "in:all-conversations"
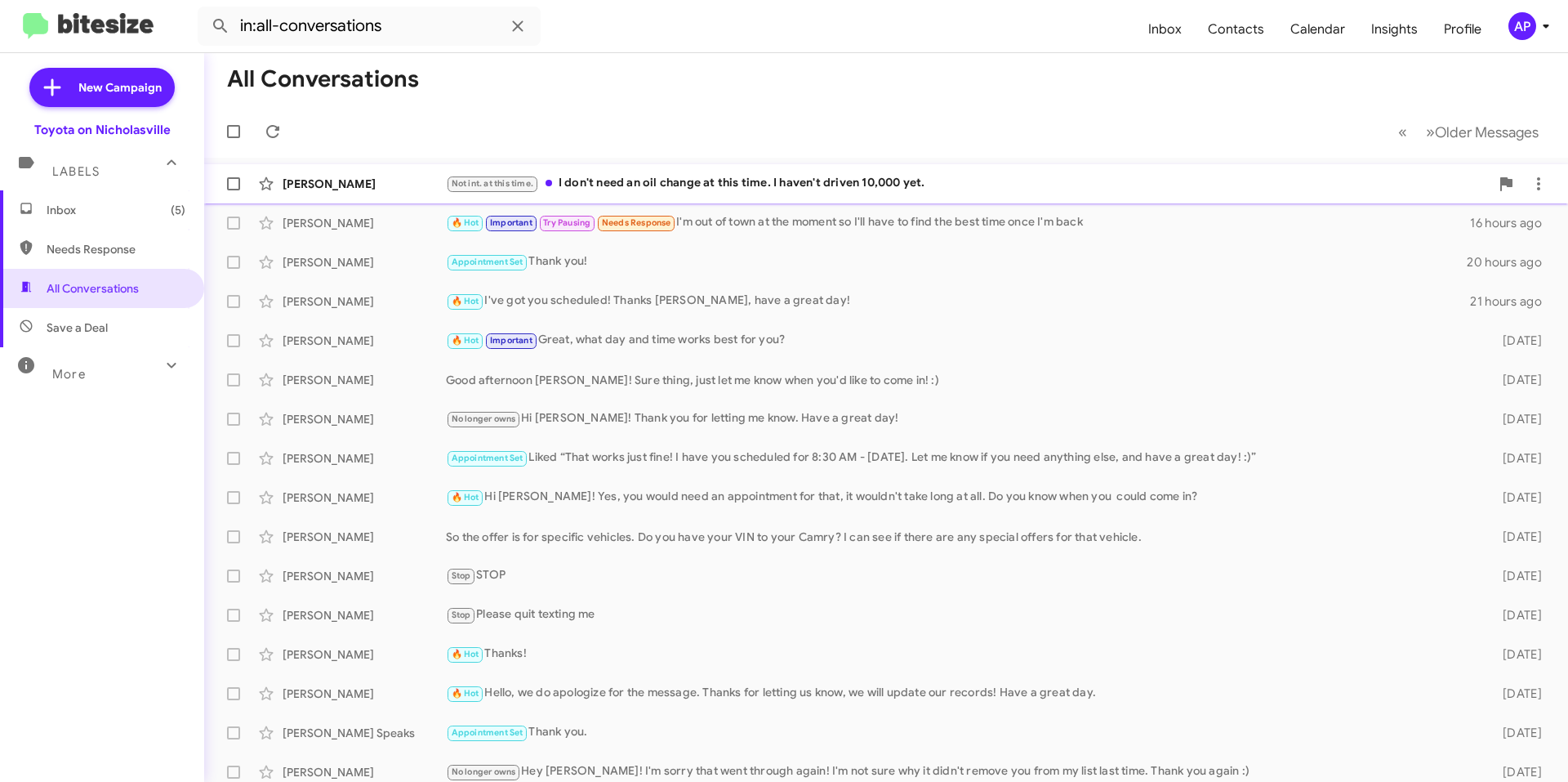
click at [685, 188] on div "Not int. at this time. I don't need an oil change at this time. I haven't drive…" at bounding box center [968, 183] width 1043 height 19
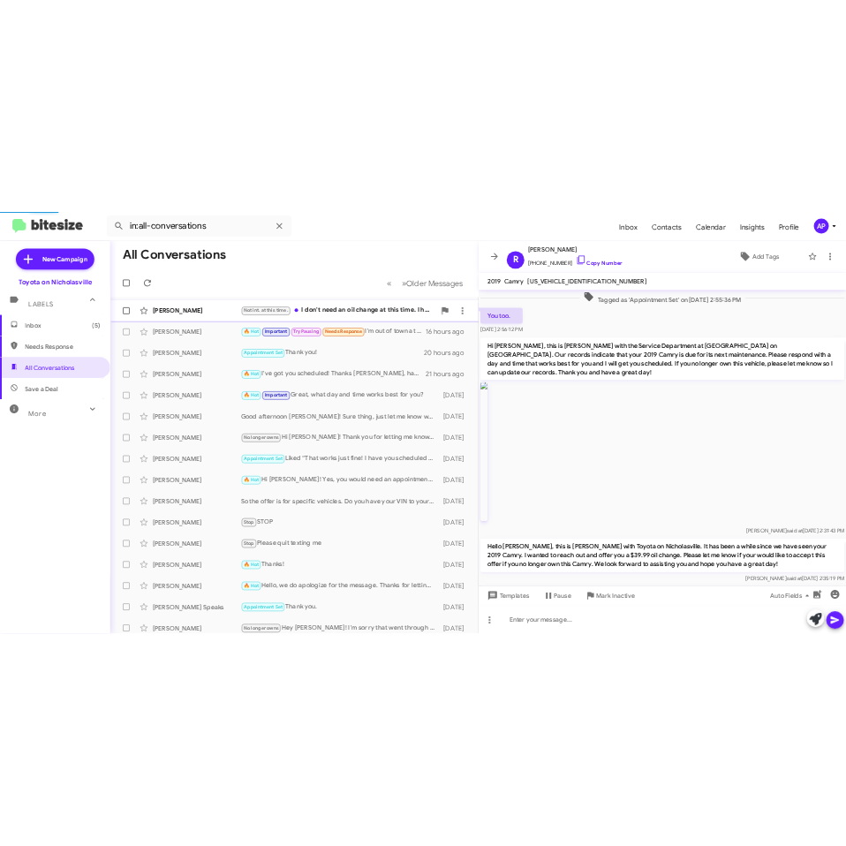
scroll to position [789, 0]
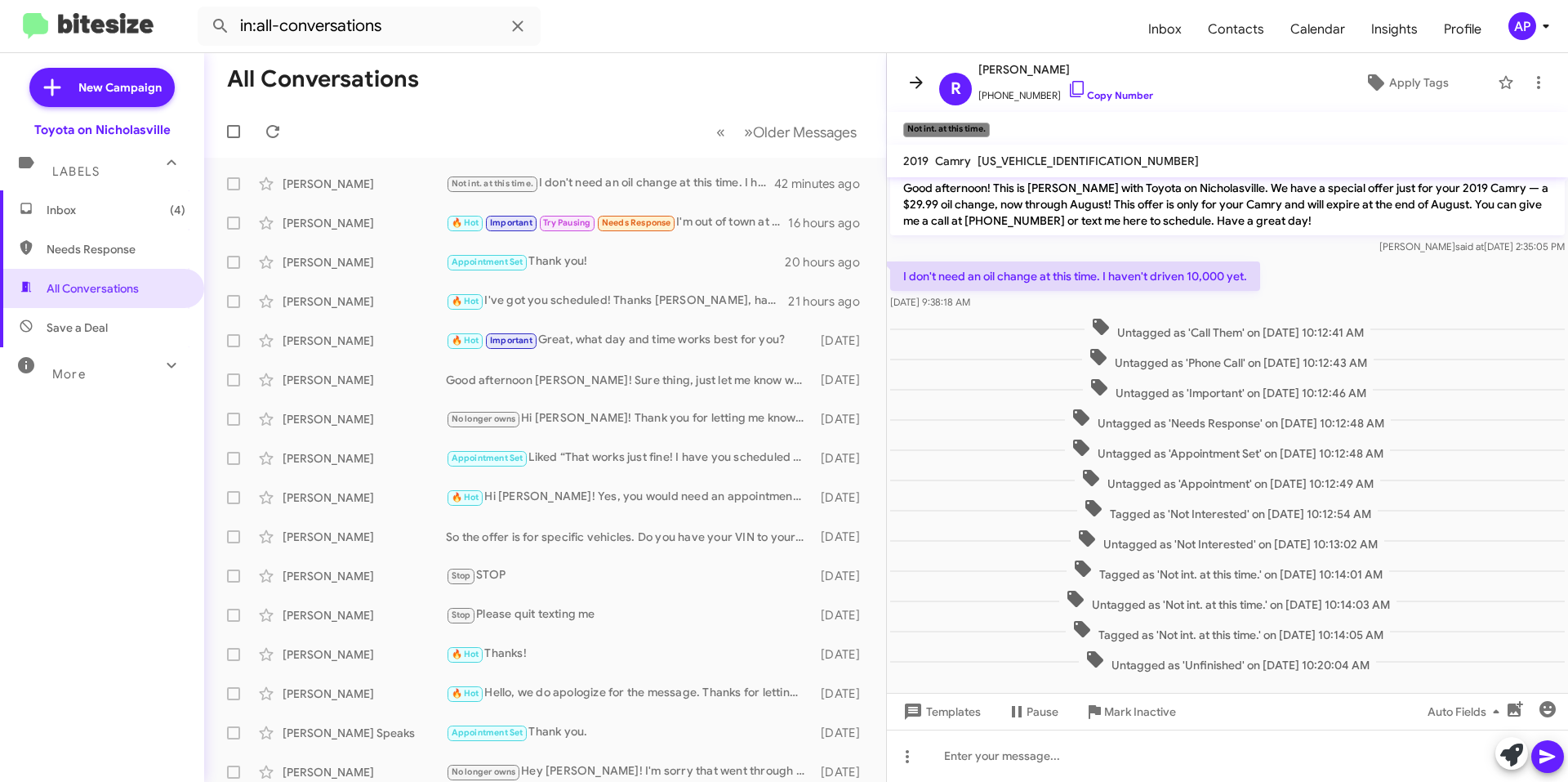
click at [926, 78] on span at bounding box center [916, 82] width 32 height 19
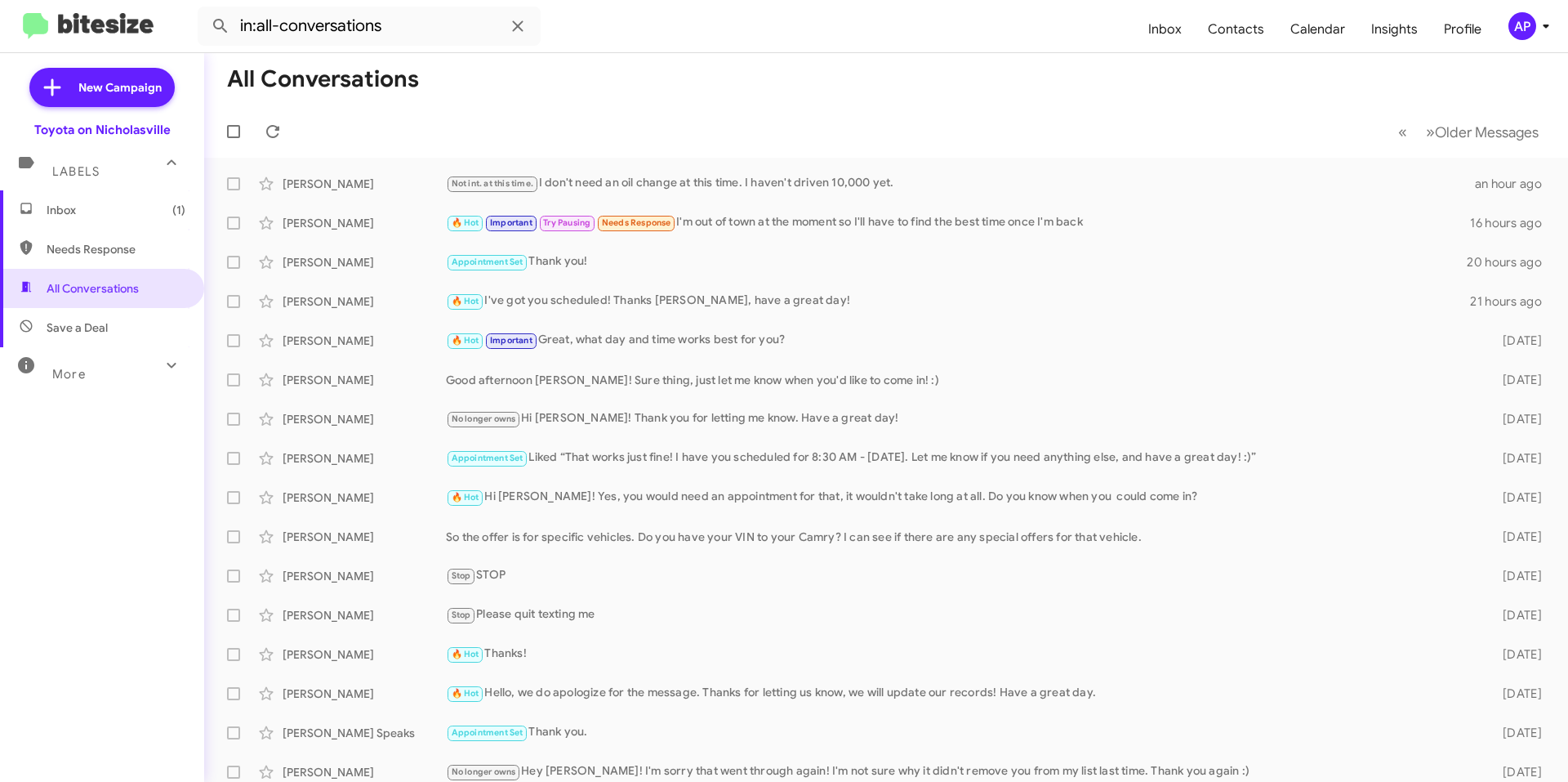
click at [120, 205] on span "Inbox (1)" at bounding box center [116, 210] width 139 height 17
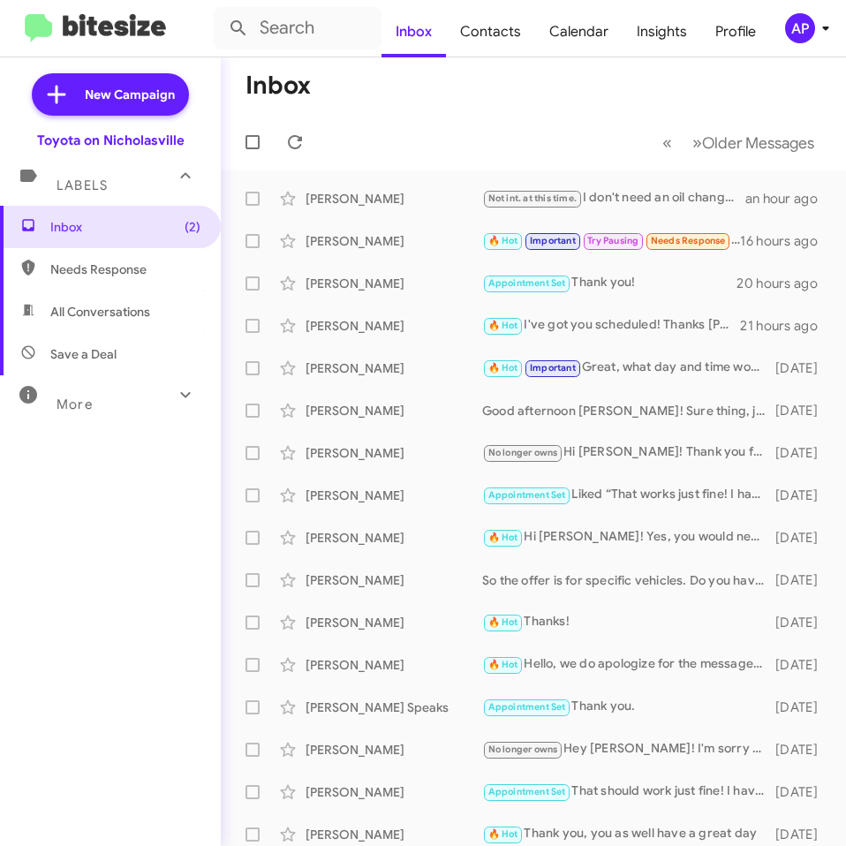
click at [129, 309] on span "All Conversations" at bounding box center [100, 312] width 100 height 18
type input "in:all-conversations"
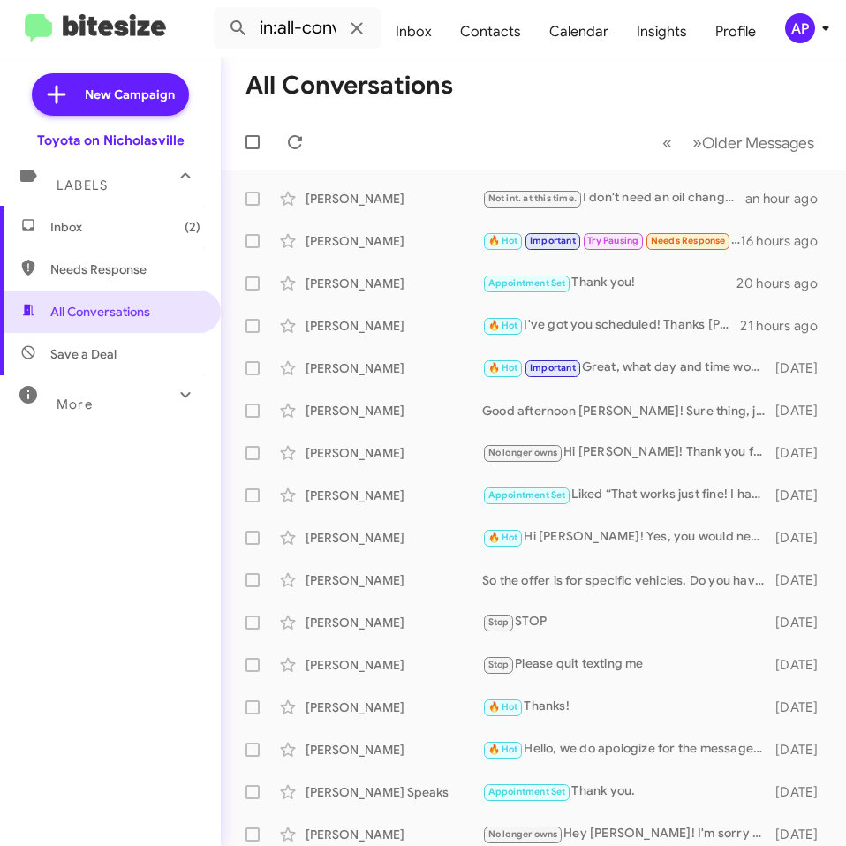
click at [106, 215] on span "Inbox (2)" at bounding box center [110, 227] width 221 height 42
